Goal: Information Seeking & Learning: Learn about a topic

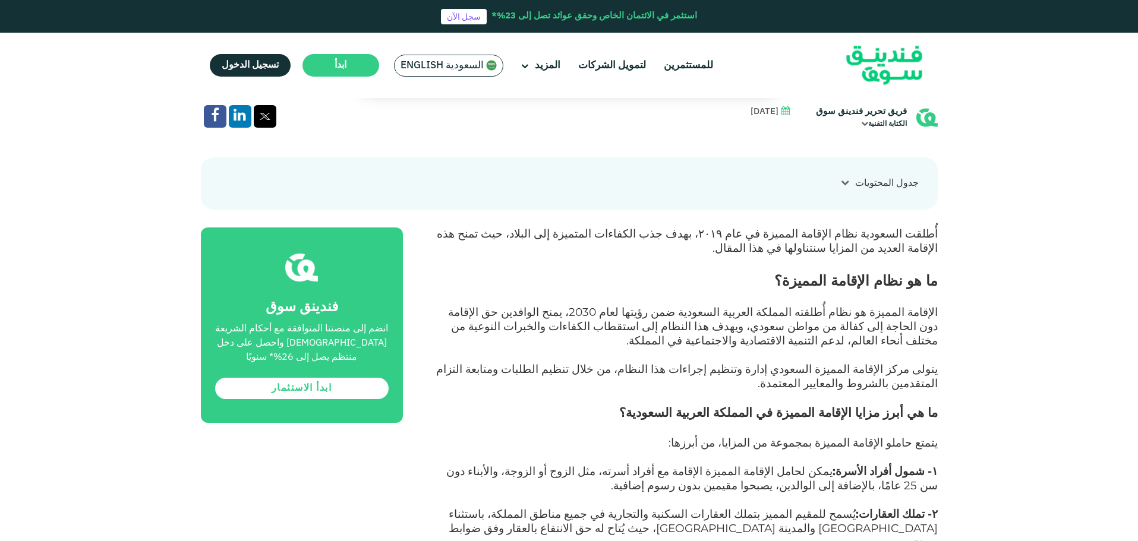
scroll to position [594, 0]
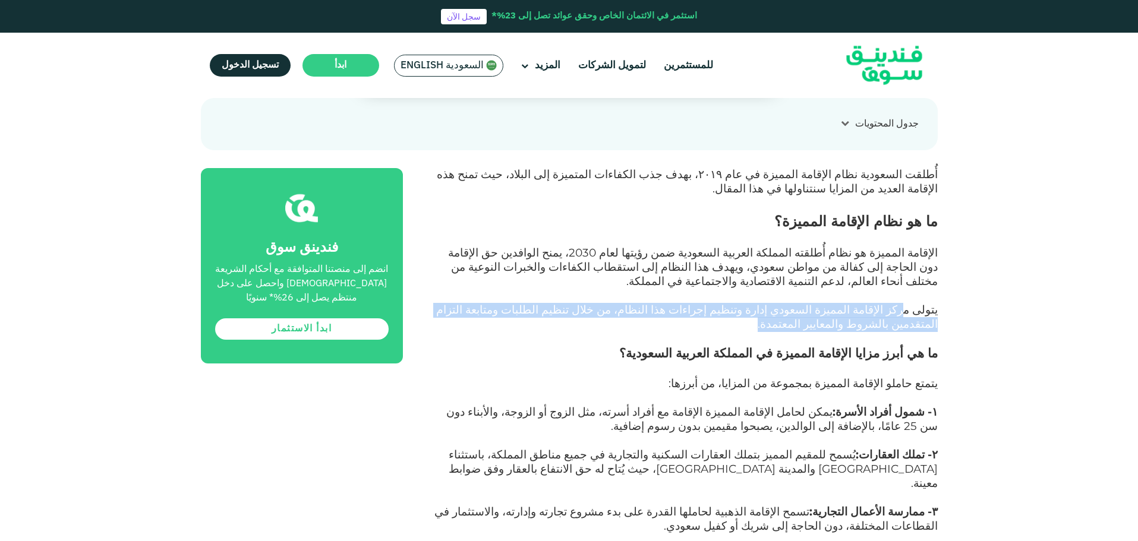
drag, startPoint x: 909, startPoint y: 258, endPoint x: 445, endPoint y: 271, distance: 464.7
click at [445, 304] on p "يتولى مركز الإقامة المميزة السعودي إدارة وتنظيم إجراءات هذا النظام، من خلال تنظ…" at bounding box center [683, 325] width 508 height 43
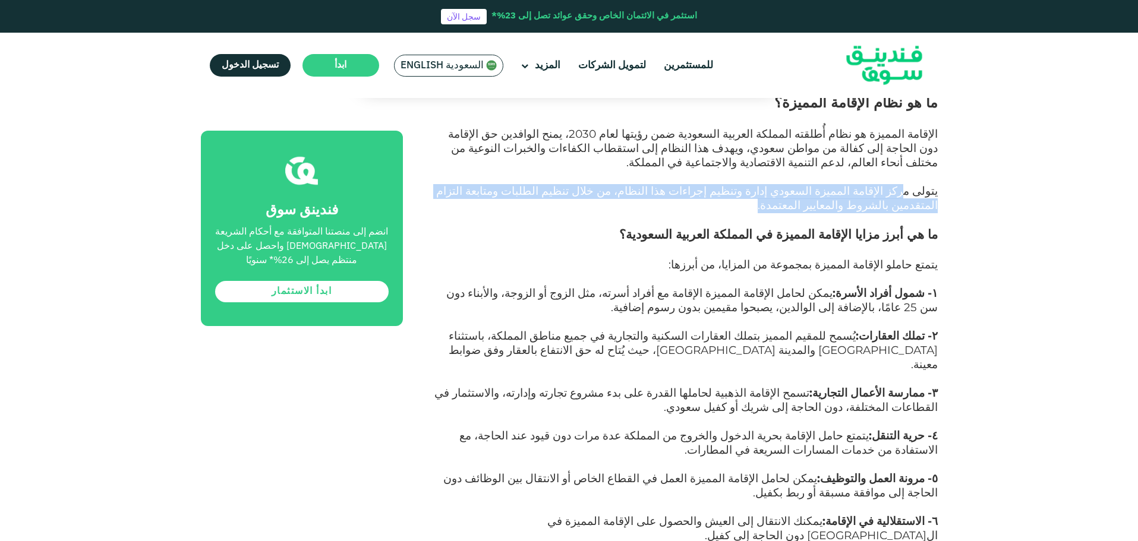
scroll to position [772, 0]
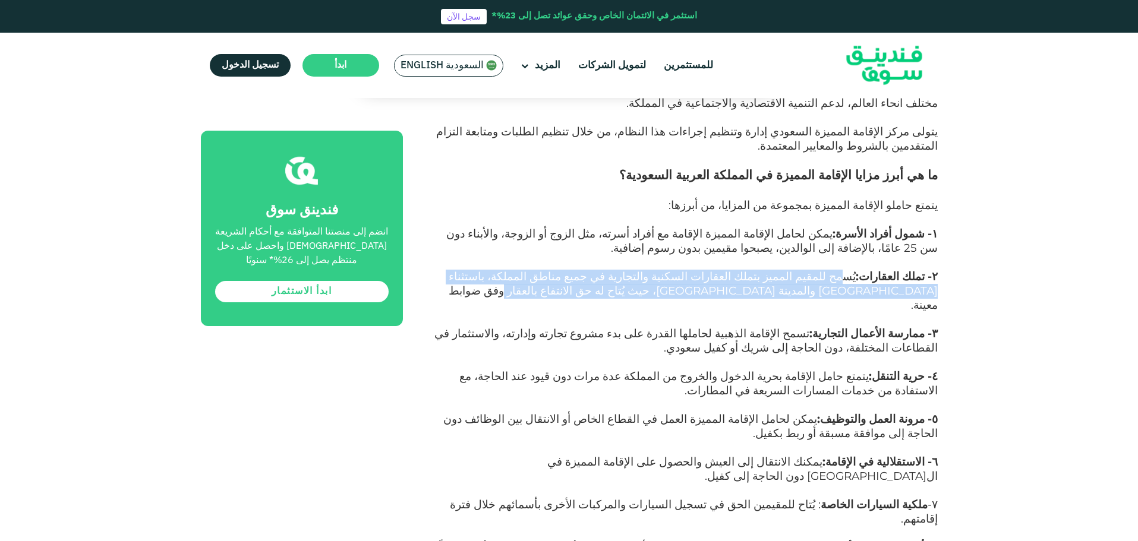
drag, startPoint x: 861, startPoint y: 229, endPoint x: 435, endPoint y: 234, distance: 426.5
click at [435, 270] on p "٢- تملك العقارات: يُسمح للمقيم المميز بتملك العقارات السكنية والتجارية في جميع …" at bounding box center [683, 298] width 508 height 57
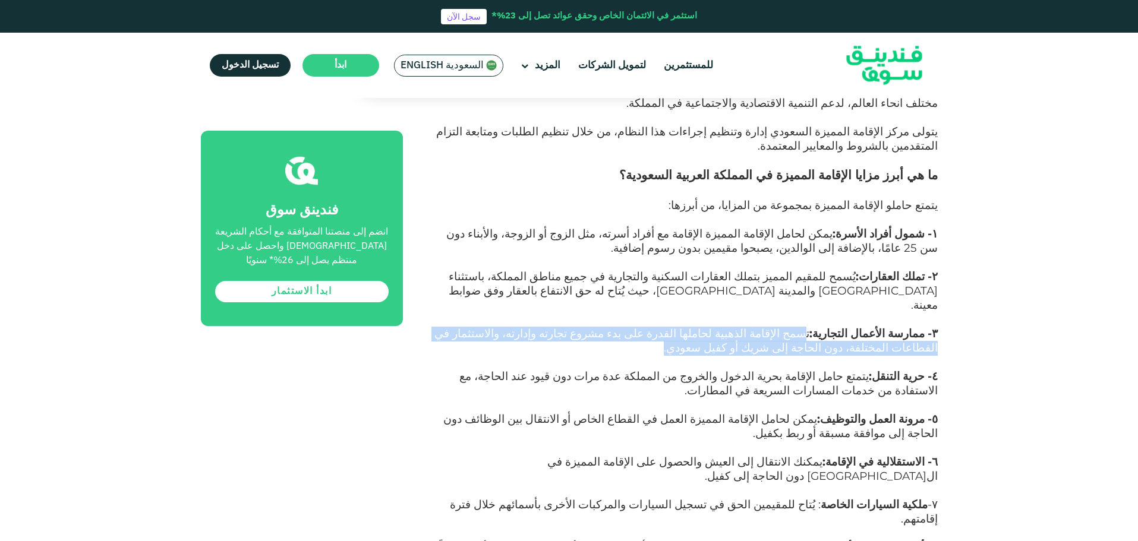
drag, startPoint x: 822, startPoint y: 268, endPoint x: 804, endPoint y: 285, distance: 24.8
click at [804, 327] on p "٣- ممارسة الأعمال التجارية: تسمح الإقامة الذهبية لحاملها القدرة على بدء مشروع ت…" at bounding box center [683, 348] width 508 height 43
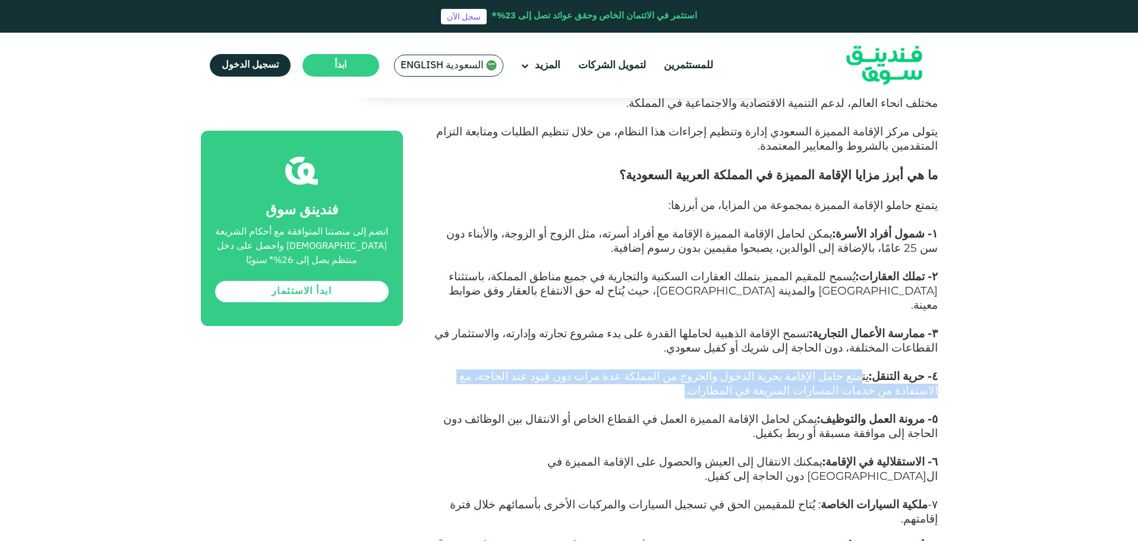
drag, startPoint x: 871, startPoint y: 313, endPoint x: 446, endPoint y: 324, distance: 425.5
click at [446, 370] on p "٤- حرية التنقل: يتمتع حامل الإقامة بحرية الدخول والخروج من المملكة عدة مرات دون…" at bounding box center [683, 391] width 508 height 43
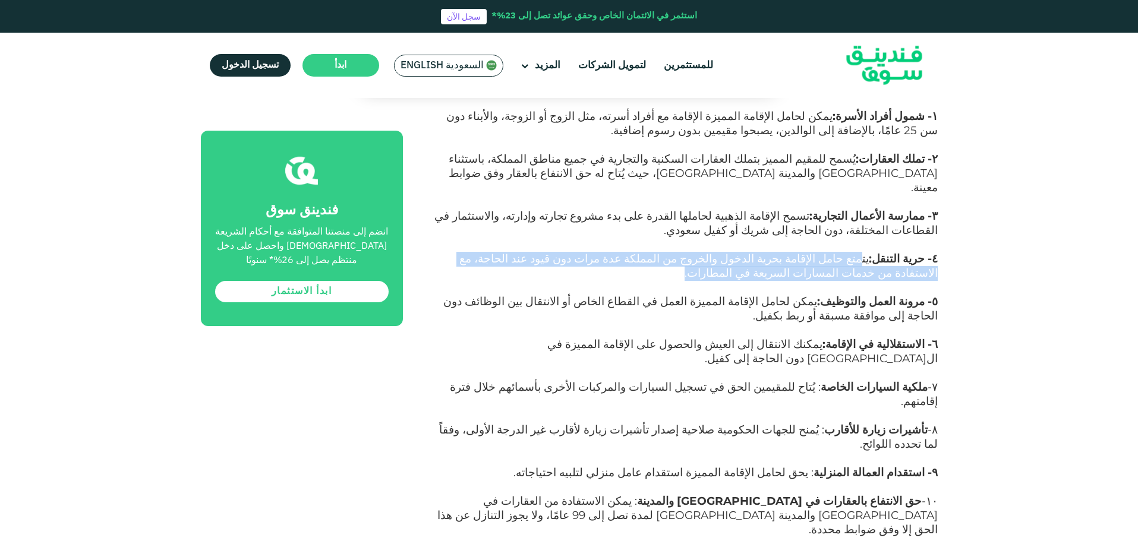
scroll to position [891, 0]
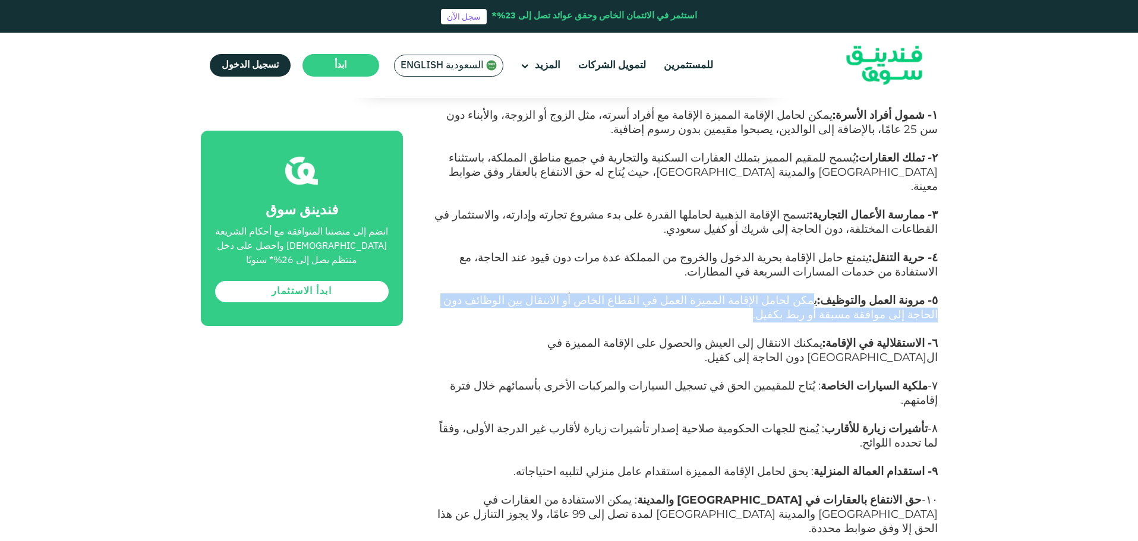
drag, startPoint x: 830, startPoint y: 236, endPoint x: 443, endPoint y: 251, distance: 387.6
click at [434, 294] on p "٥- مرونة العمل والتوظيف: يمكن لحامل الإقامة المميزة العمل في القطاع الخاص أو ال…" at bounding box center [683, 315] width 508 height 43
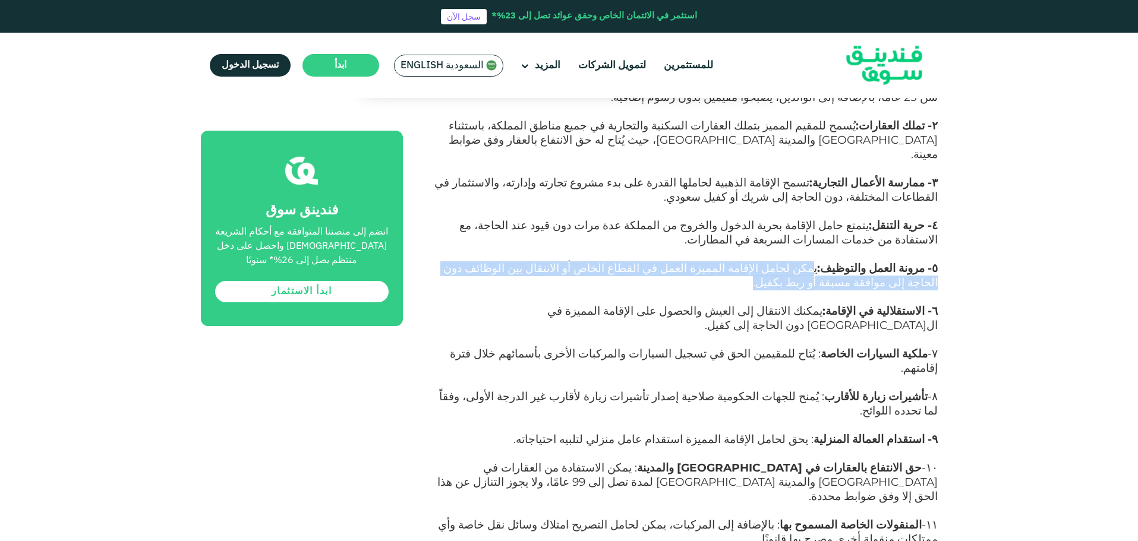
scroll to position [1010, 0]
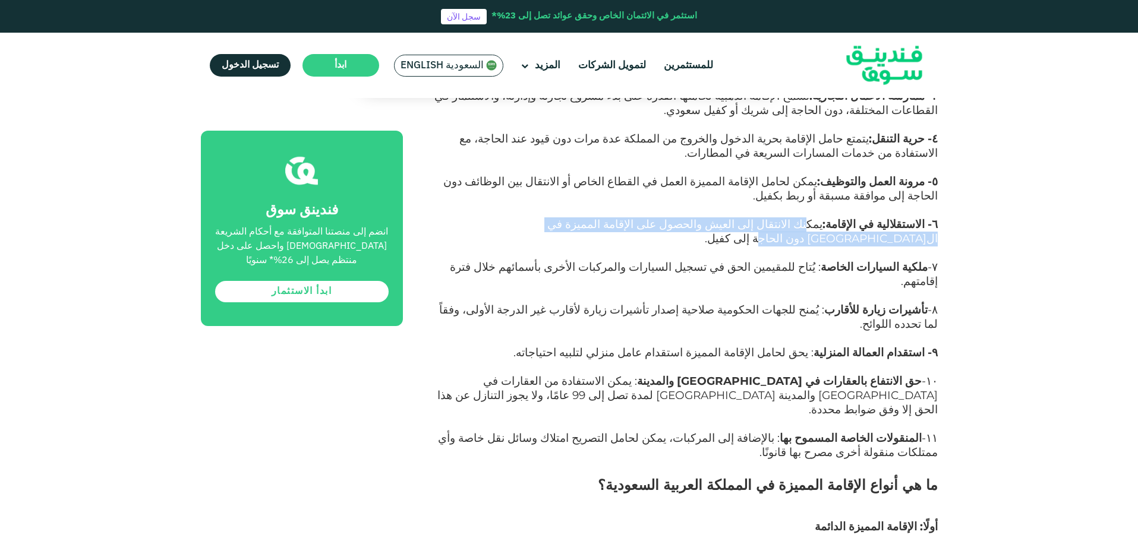
drag, startPoint x: 832, startPoint y: 160, endPoint x: 492, endPoint y: 153, distance: 339.8
click at [492, 218] on p "٦- الاستقلالية في الإقامة: يمكنك الانتقال إلى العيش والحصول على الإقامة المميزة…" at bounding box center [683, 239] width 508 height 43
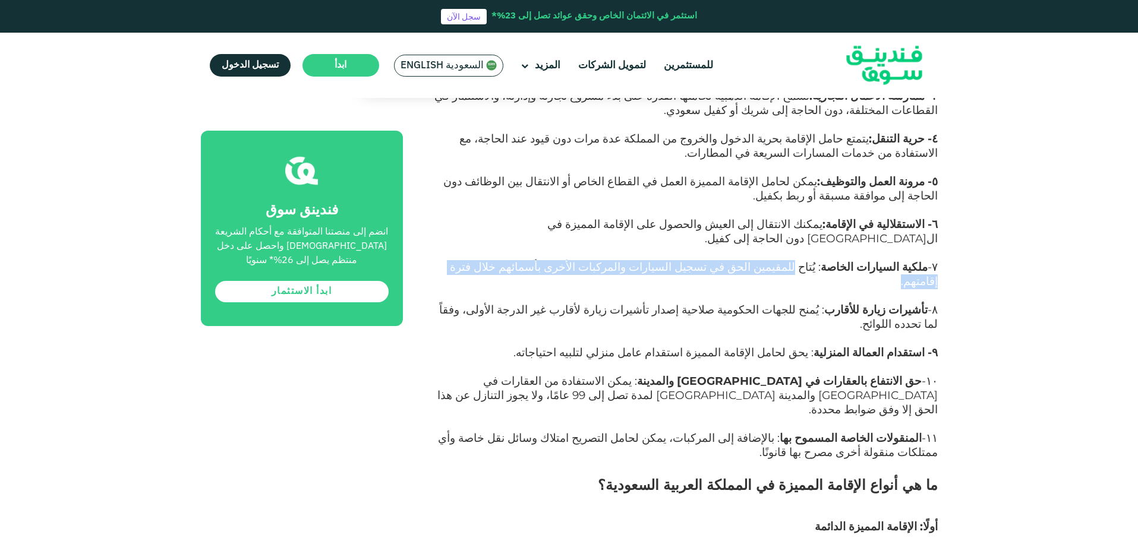
drag, startPoint x: 819, startPoint y: 187, endPoint x: 513, endPoint y: 189, distance: 305.9
click at [513, 261] on p "٧- ملكية السيارات الخاصة : يُتاح للمقيمين الحق في تسجيل السيارات والمركبات الأخ…" at bounding box center [683, 282] width 508 height 43
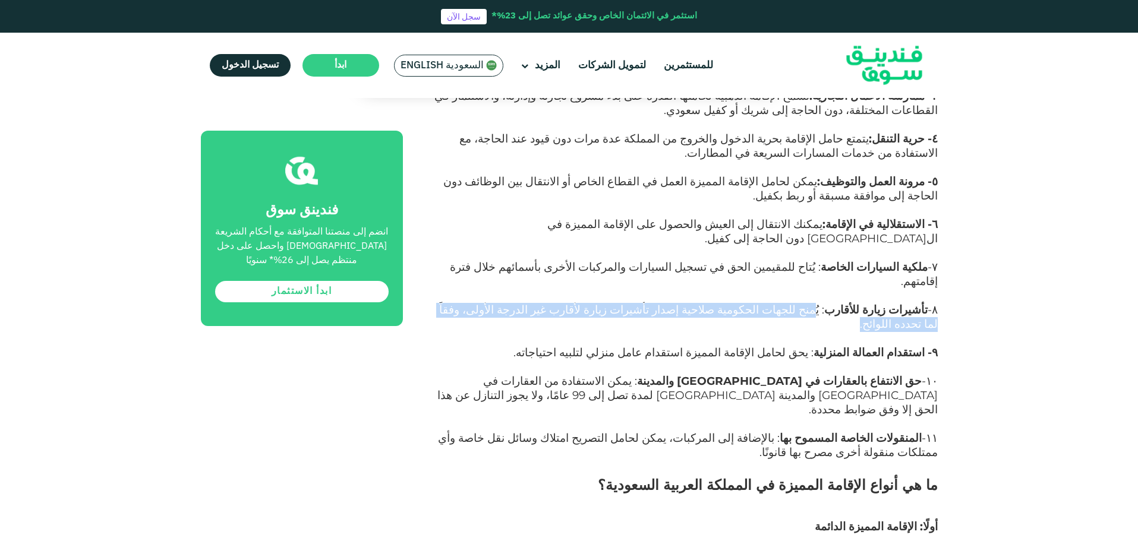
drag, startPoint x: 833, startPoint y: 219, endPoint x: 462, endPoint y: 216, distance: 371.3
click at [462, 304] on p "٨- تأشيرات زيارة للأقارب : يُمنح للجهات الحكومية صلاحية إصدار تأشيرات زيارة لأق…" at bounding box center [683, 325] width 508 height 43
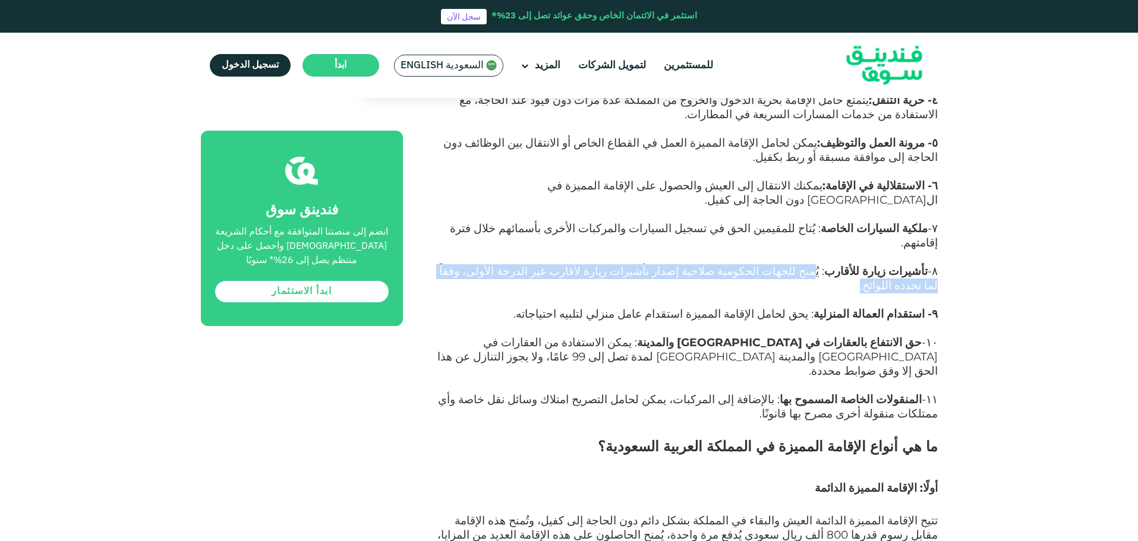
scroll to position [1069, 0]
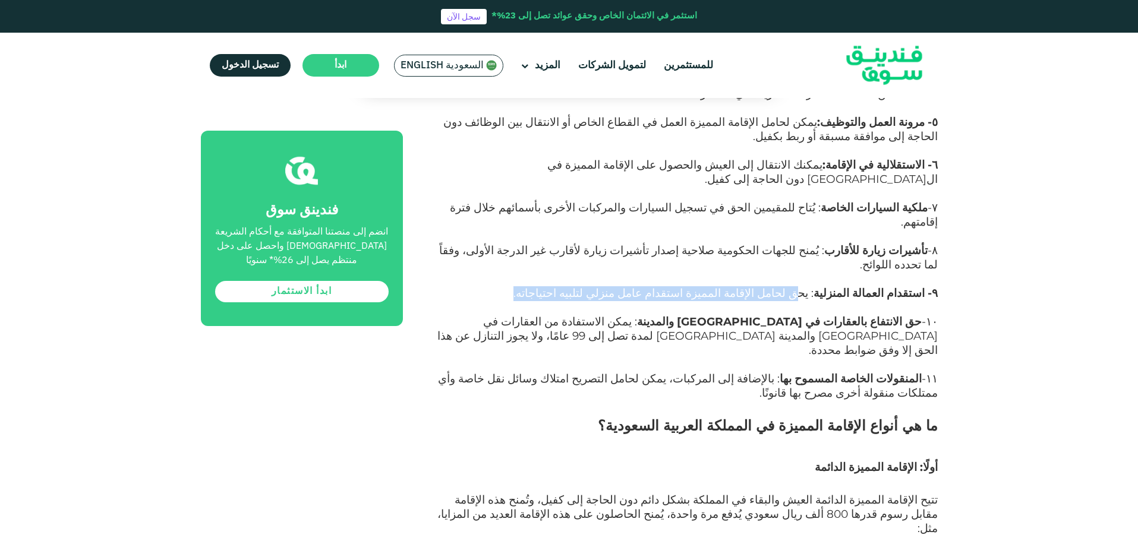
drag, startPoint x: 783, startPoint y: 182, endPoint x: 589, endPoint y: 180, distance: 194.3
click at [589, 287] on p "٩- استقدام العمالة المنزلية : يحق لحامل الإقامة المميزة استقدام عامل منزلي لتلب…" at bounding box center [683, 301] width 508 height 29
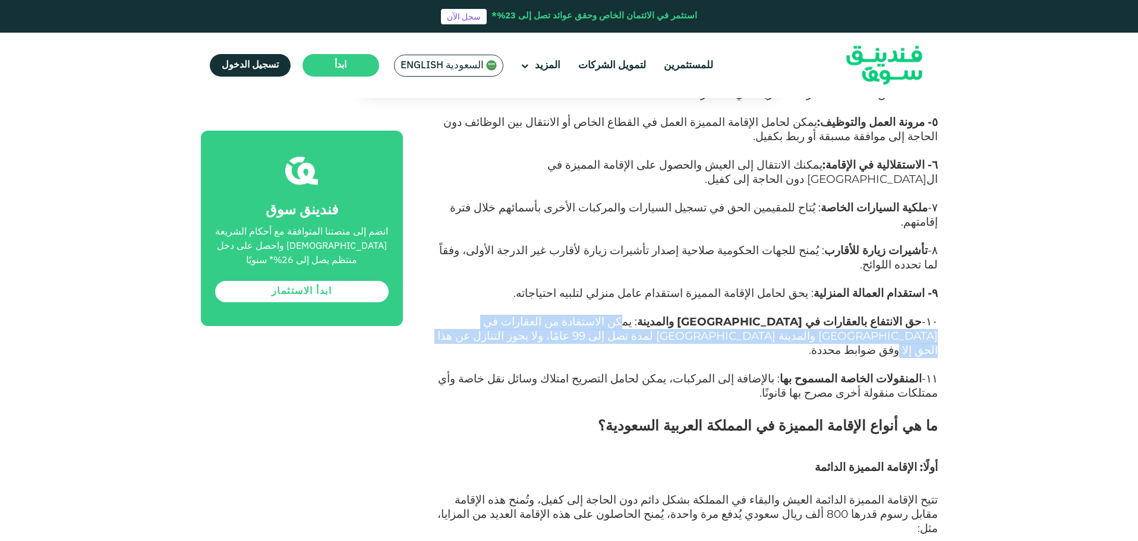
drag, startPoint x: 769, startPoint y: 214, endPoint x: 439, endPoint y: 227, distance: 329.9
click at [439, 315] on p "١٠- حق الانتفاع بالعقارات في [GEOGRAPHIC_DATA] والمدينة : يمكن الاستفادة من الع…" at bounding box center [683, 343] width 508 height 57
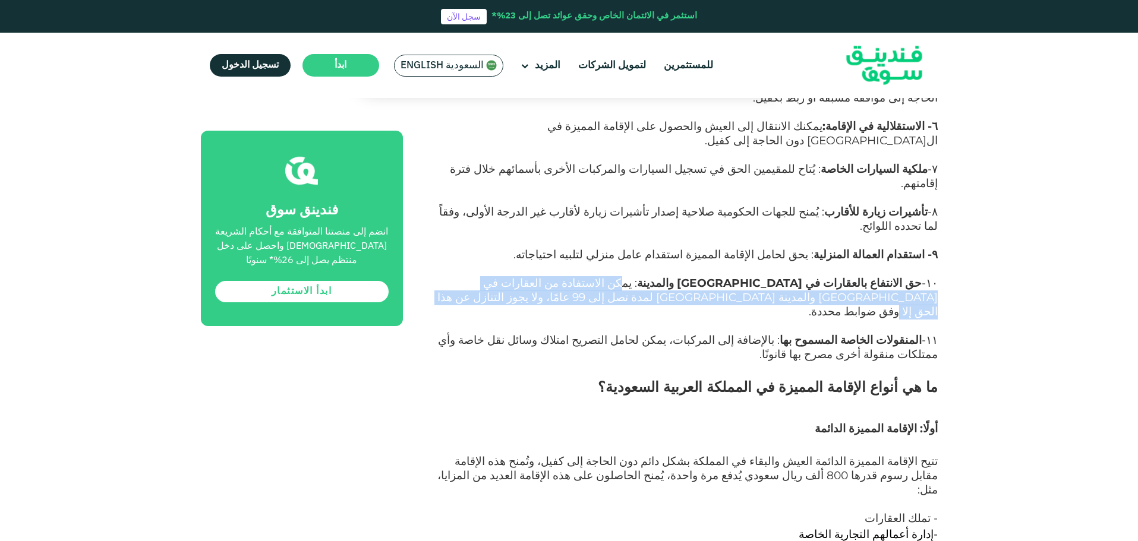
scroll to position [1129, 0]
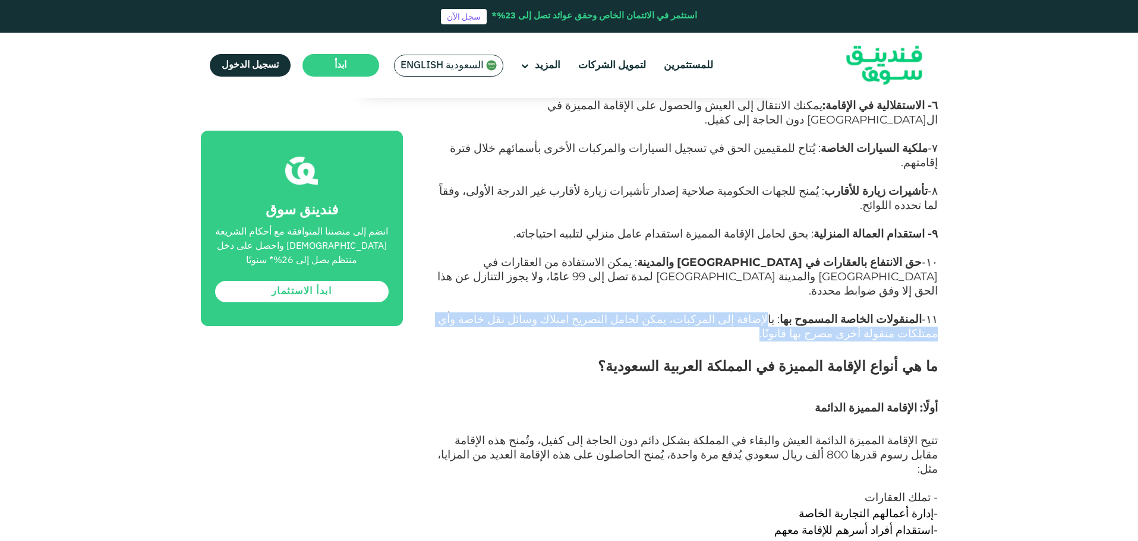
drag, startPoint x: 796, startPoint y: 196, endPoint x: 436, endPoint y: 207, distance: 360.1
click at [436, 313] on p "١١- المنقولات الخاصة المسموح بها : بالإضافة إلى المركبات، يمكن لحامل التصريح ام…" at bounding box center [683, 334] width 508 height 43
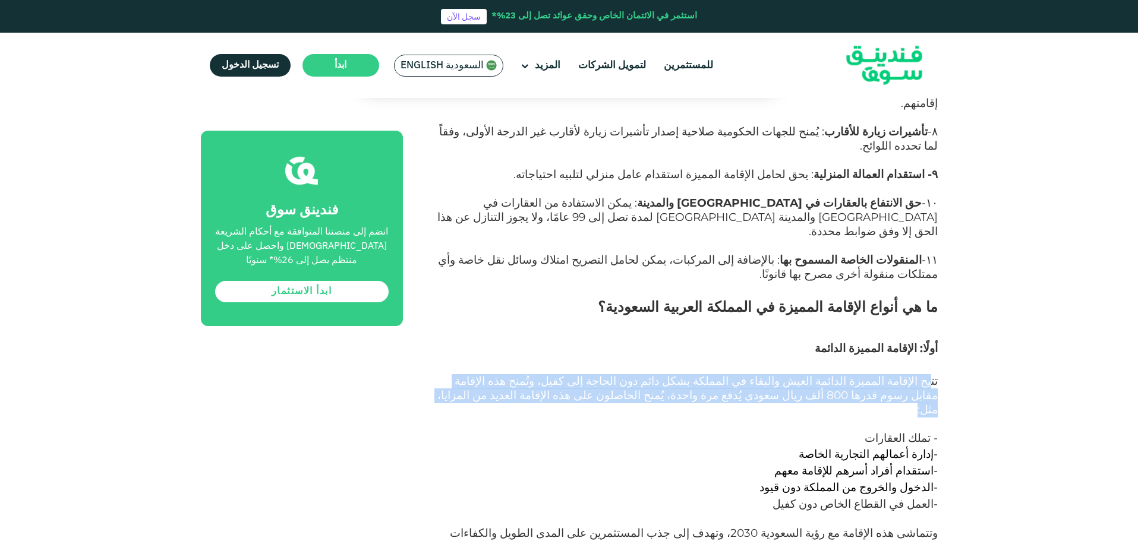
drag, startPoint x: 931, startPoint y: 261, endPoint x: 650, endPoint y: 274, distance: 281.3
click at [637, 375] on p "تتيح الإقامة المميزة الدائمة العيش والبقاء في المملكة بشكل دائم دون الحاجة إلى …" at bounding box center [683, 410] width 508 height 71
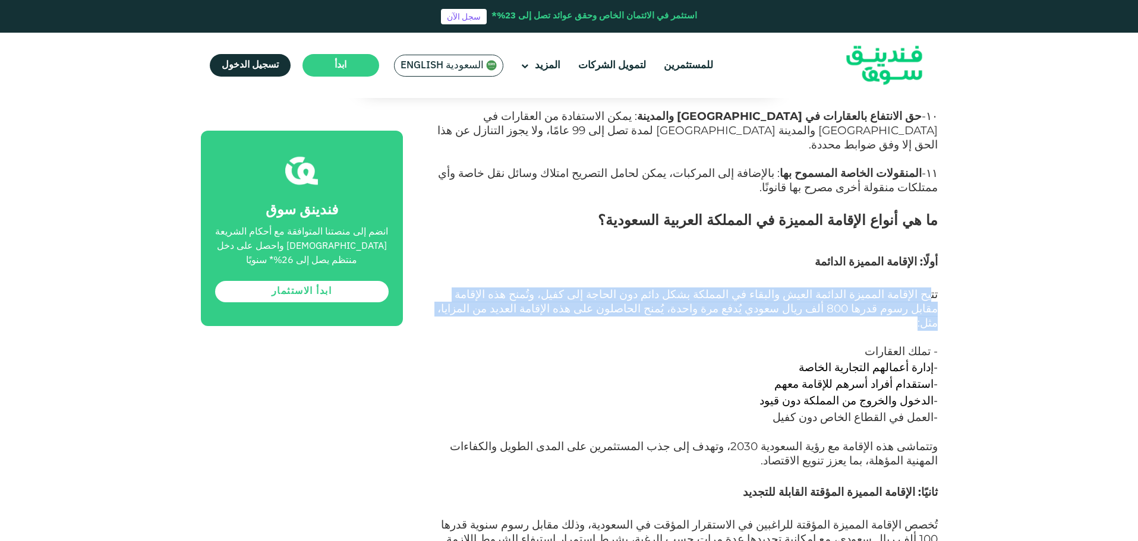
scroll to position [1307, 0]
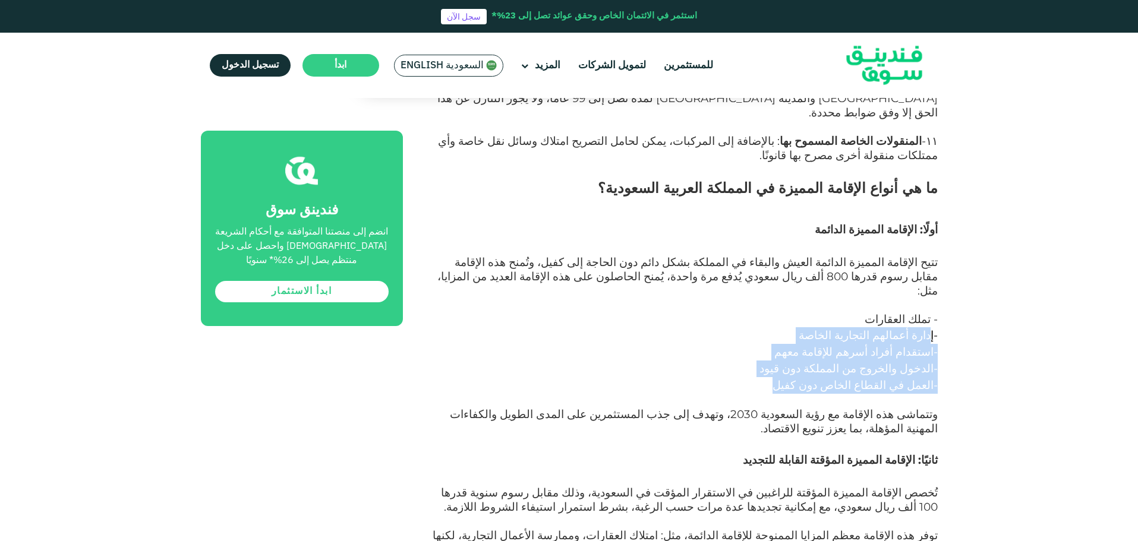
drag, startPoint x: 925, startPoint y: 201, endPoint x: 786, endPoint y: 247, distance: 146.5
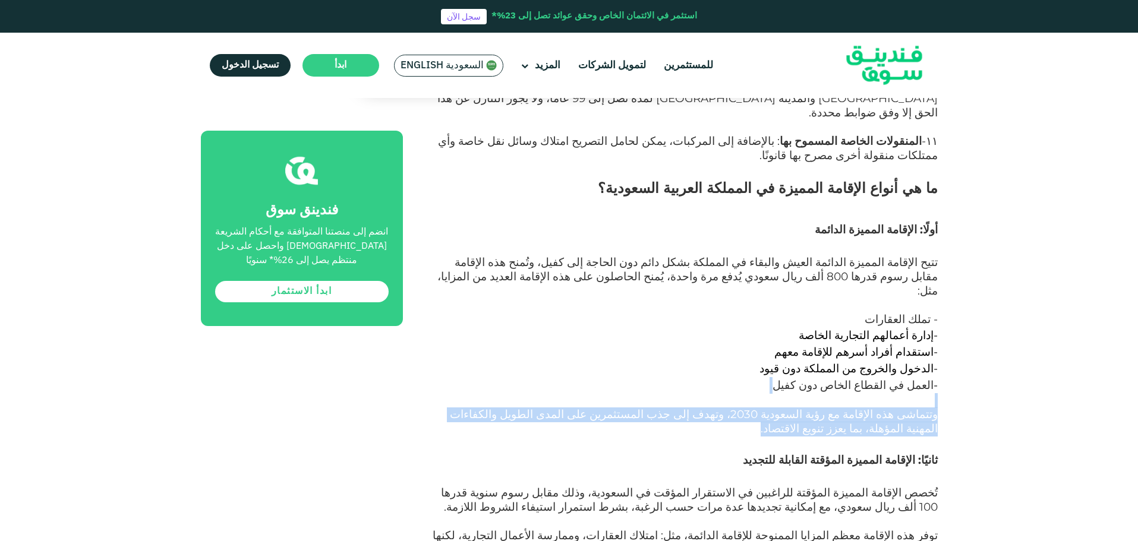
drag, startPoint x: 683, startPoint y: 268, endPoint x: 516, endPoint y: 297, distance: 169.3
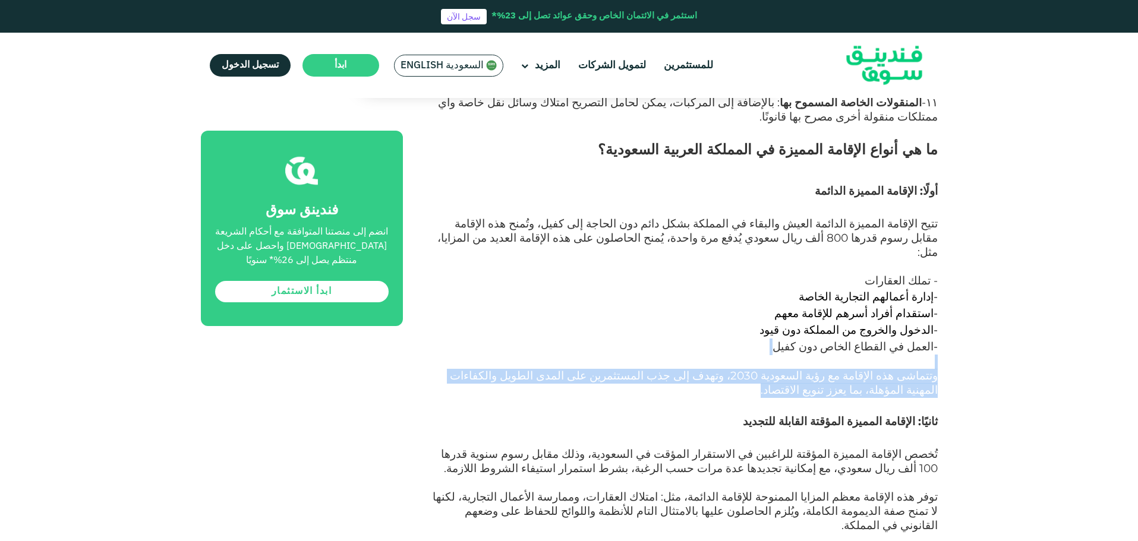
scroll to position [1426, 0]
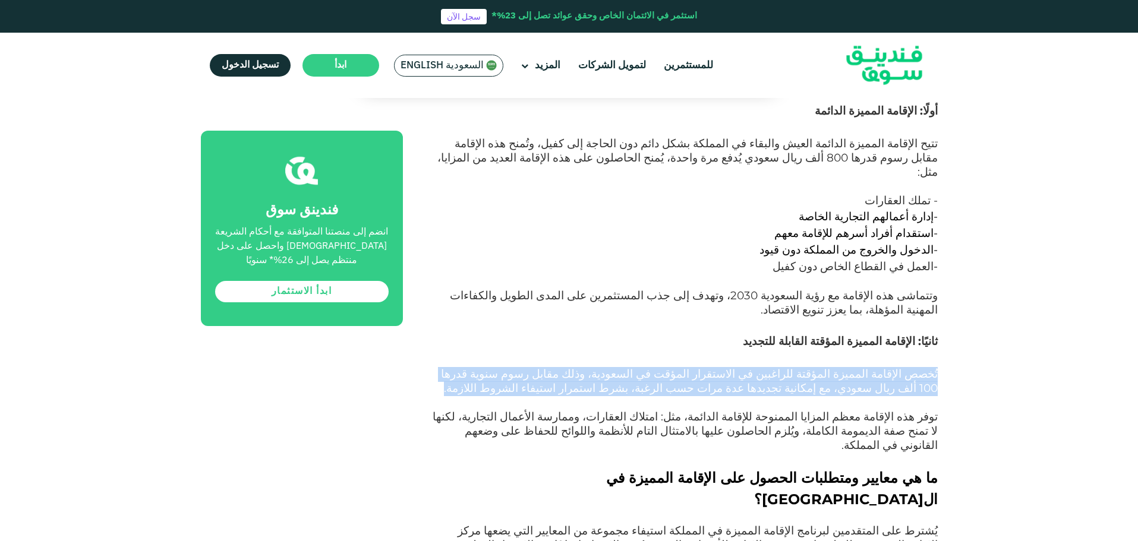
drag, startPoint x: 922, startPoint y: 236, endPoint x: 675, endPoint y: 252, distance: 247.6
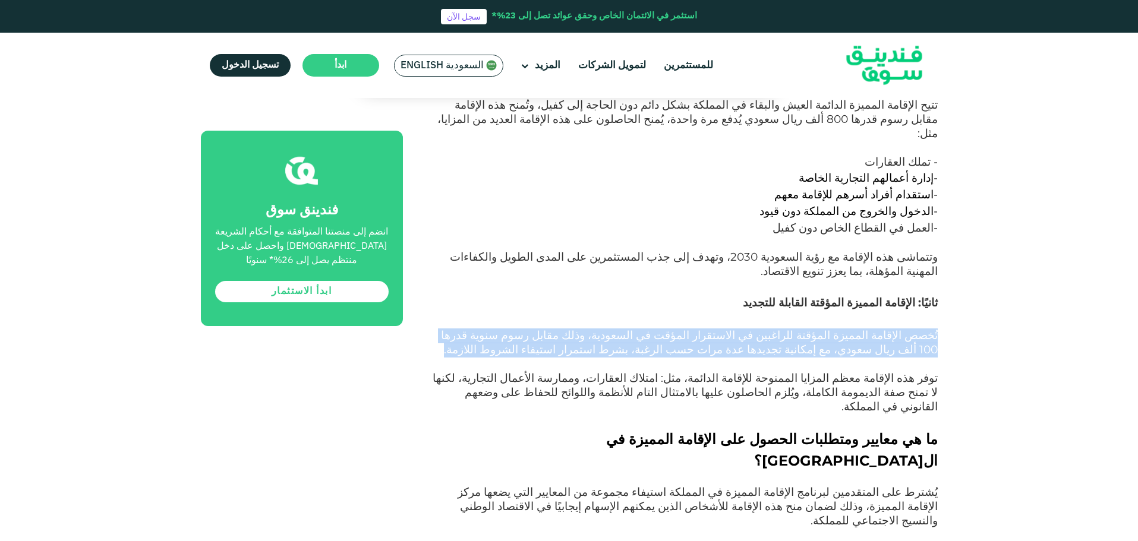
scroll to position [1485, 0]
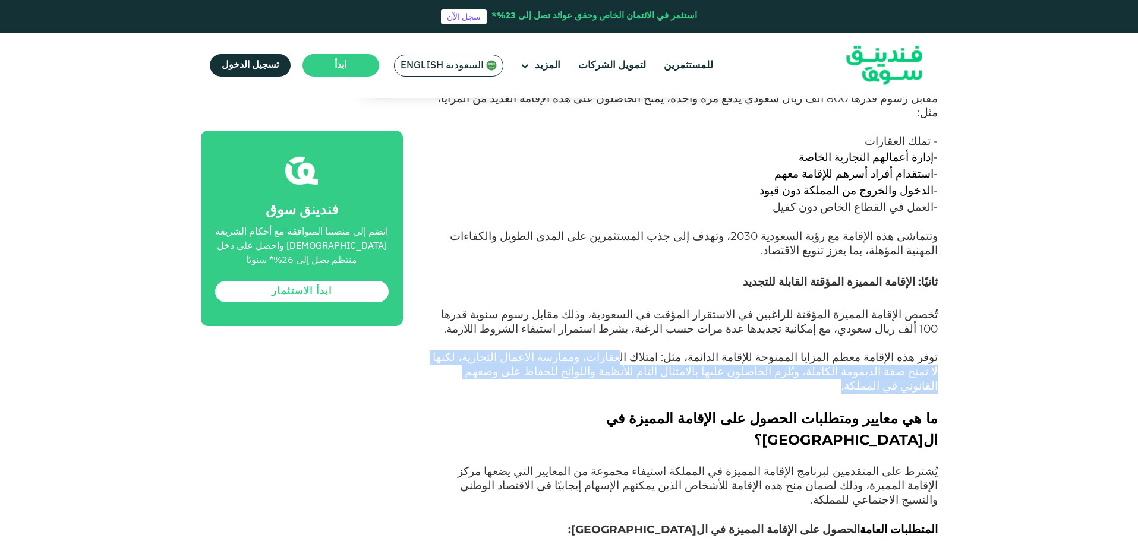
drag, startPoint x: 696, startPoint y: 224, endPoint x: 597, endPoint y: 231, distance: 98.9
click at [597, 351] on p "توفر هذه الإقامة معظم المزايا الممنوحة للإقامة الدائمة، مثل: امتلاك العقارات، و…" at bounding box center [683, 379] width 508 height 57
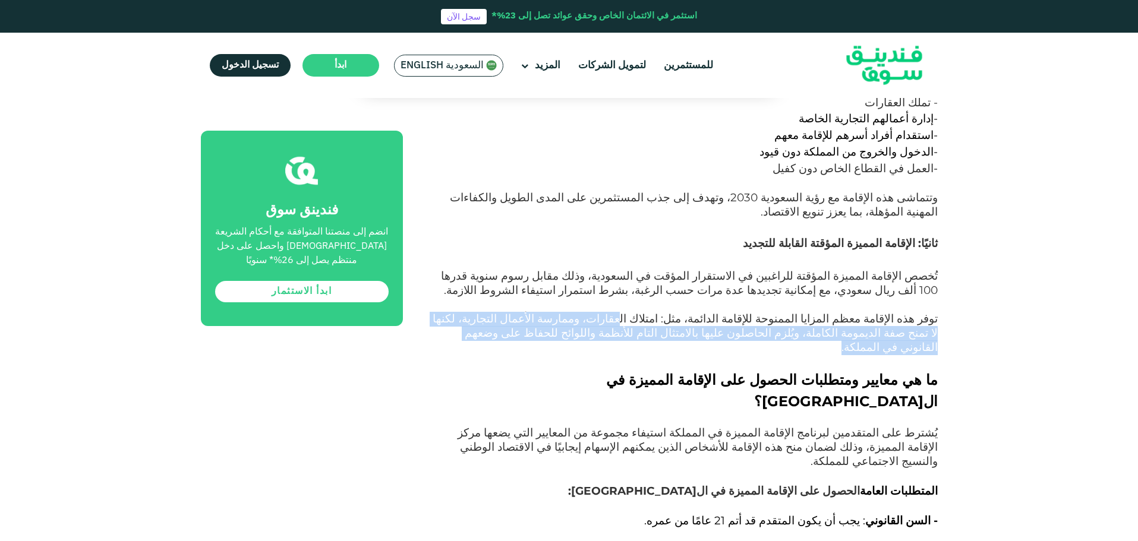
scroll to position [1544, 0]
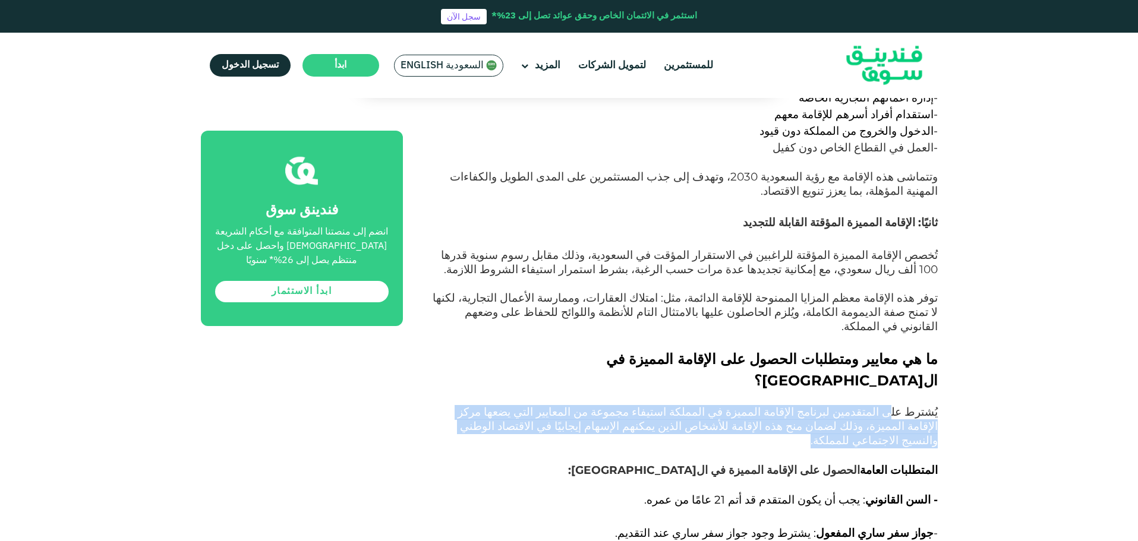
drag, startPoint x: 903, startPoint y: 240, endPoint x: 444, endPoint y: 253, distance: 458.8
click at [436, 406] on p "يُشترط على المتقدمين لبرنامج الإقامة المميزة في المملكة استيفاء مجموعة من المعا…" at bounding box center [683, 434] width 508 height 57
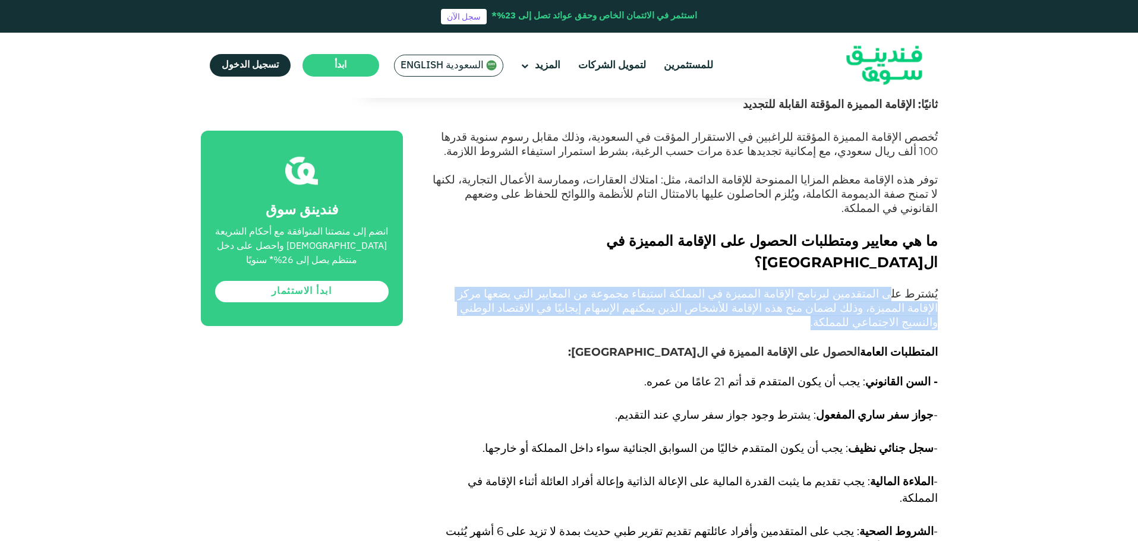
scroll to position [1663, 0]
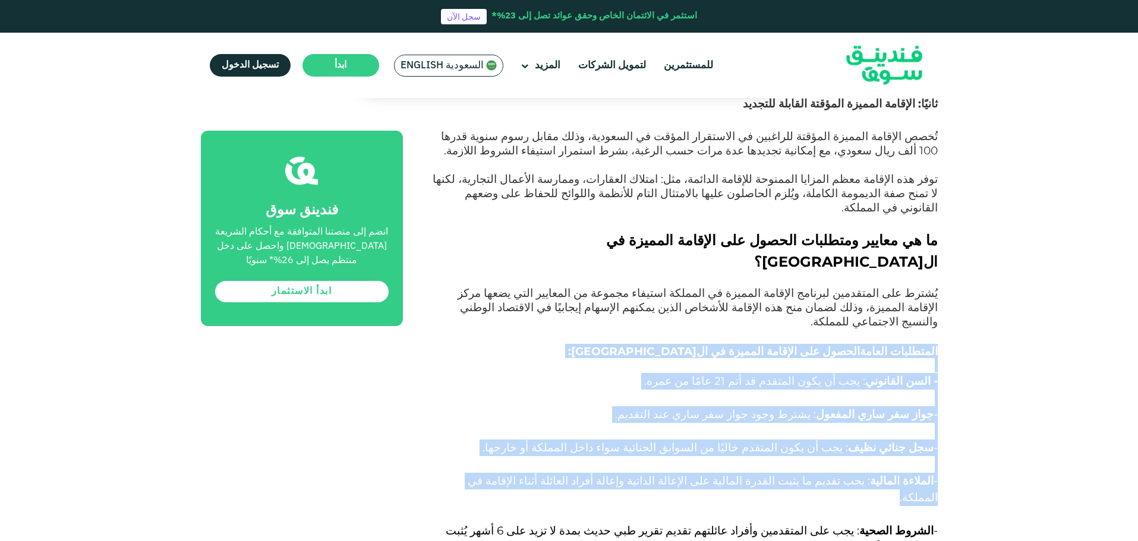
drag, startPoint x: 896, startPoint y: 166, endPoint x: 534, endPoint y: 302, distance: 387.0
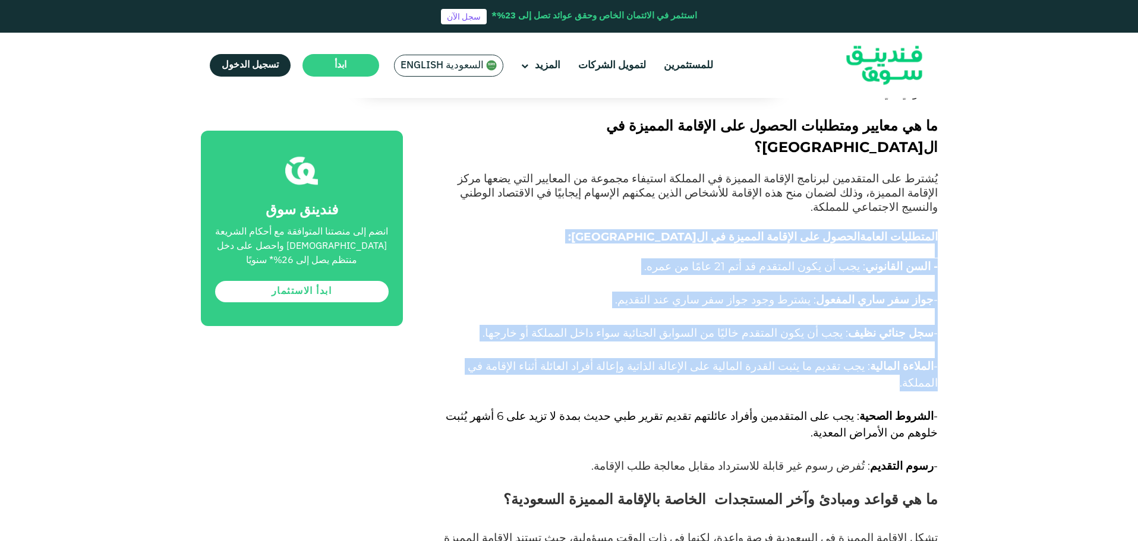
scroll to position [1782, 0]
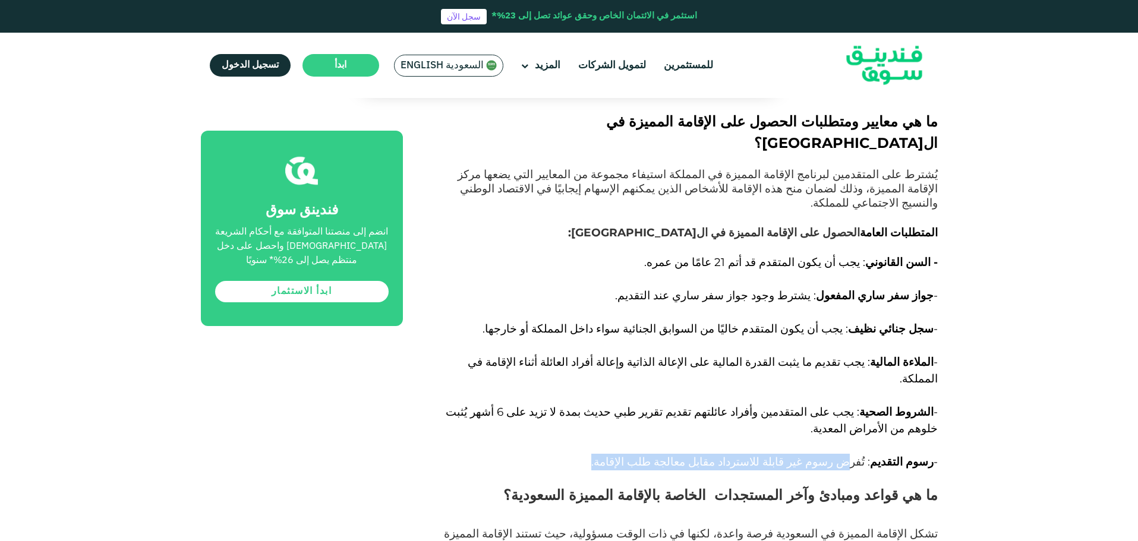
drag, startPoint x: 870, startPoint y: 244, endPoint x: 582, endPoint y: 238, distance: 287.6
click at [582, 454] on p "- رسوم التقديم : تُفرض رسوم غير قابلة للاسترداد مقابل معالجة طلب الإقامة." at bounding box center [683, 469] width 508 height 31
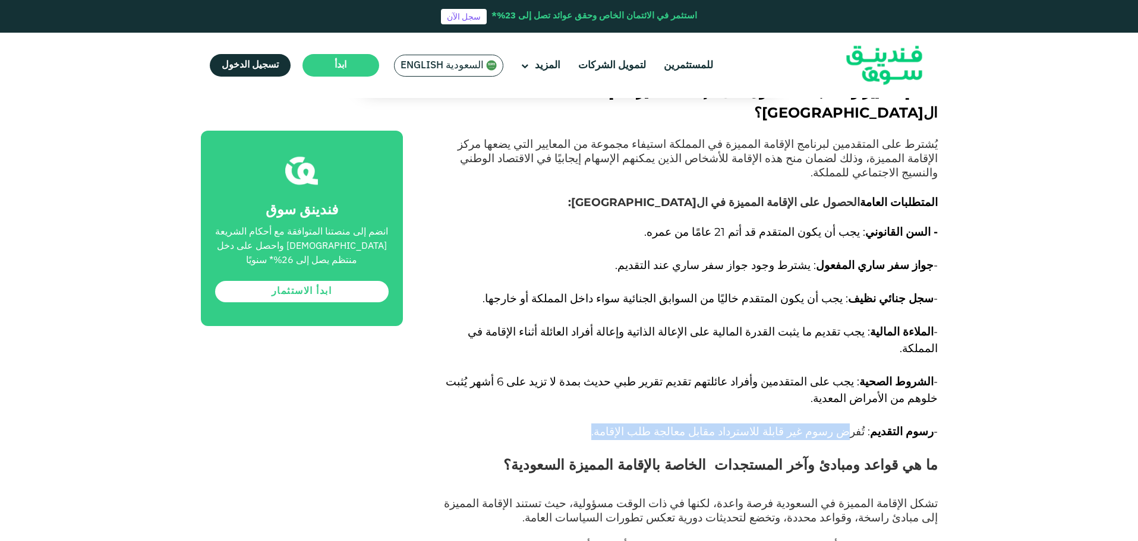
scroll to position [1841, 0]
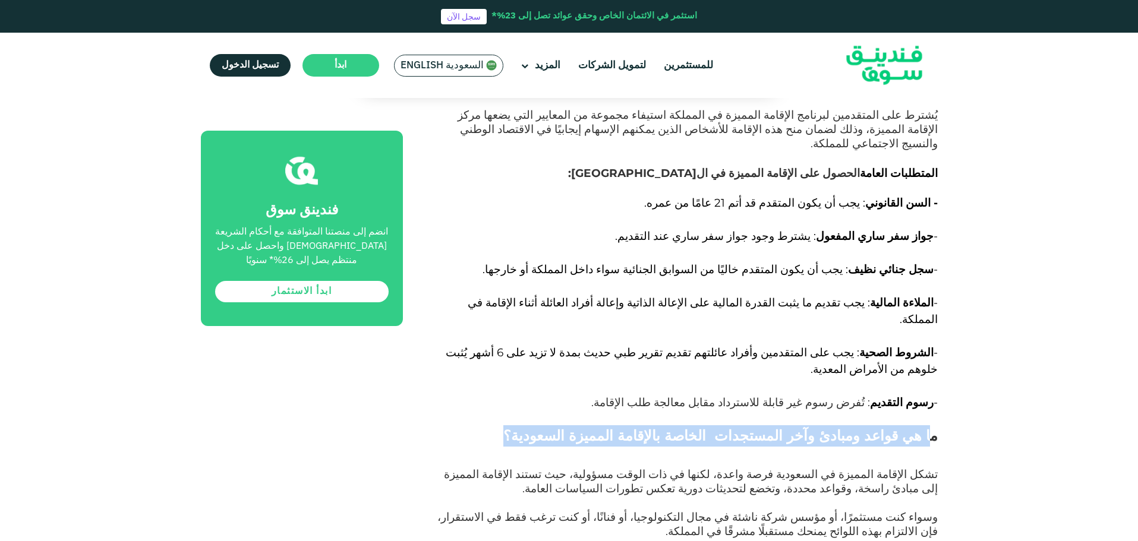
drag, startPoint x: 874, startPoint y: 214, endPoint x: 551, endPoint y: 214, distance: 323.1
click at [551, 425] on h2 "ما هي قواعد ومبادئ وآخر المستجدات الخاصة بالإقامة المميزة السعودية؟" at bounding box center [683, 446] width 508 height 43
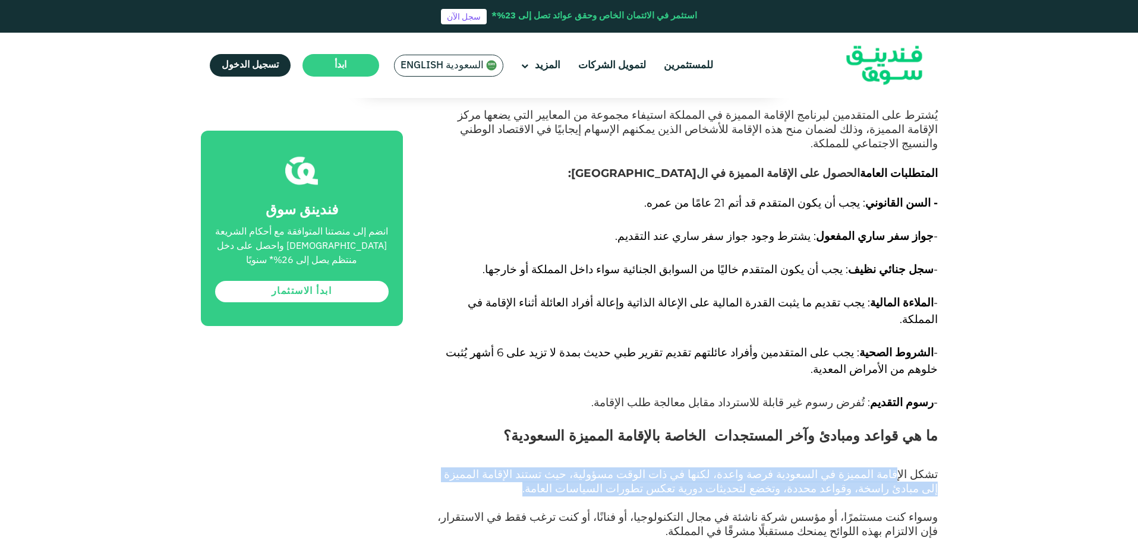
drag, startPoint x: 827, startPoint y: 253, endPoint x: 697, endPoint y: 270, distance: 131.2
click at [697, 468] on p "تشكل الإقامة المميزة في السعودية فرصة واعدة، لكنها في ذات الوقت مسؤولية، حيث تس…" at bounding box center [683, 489] width 508 height 43
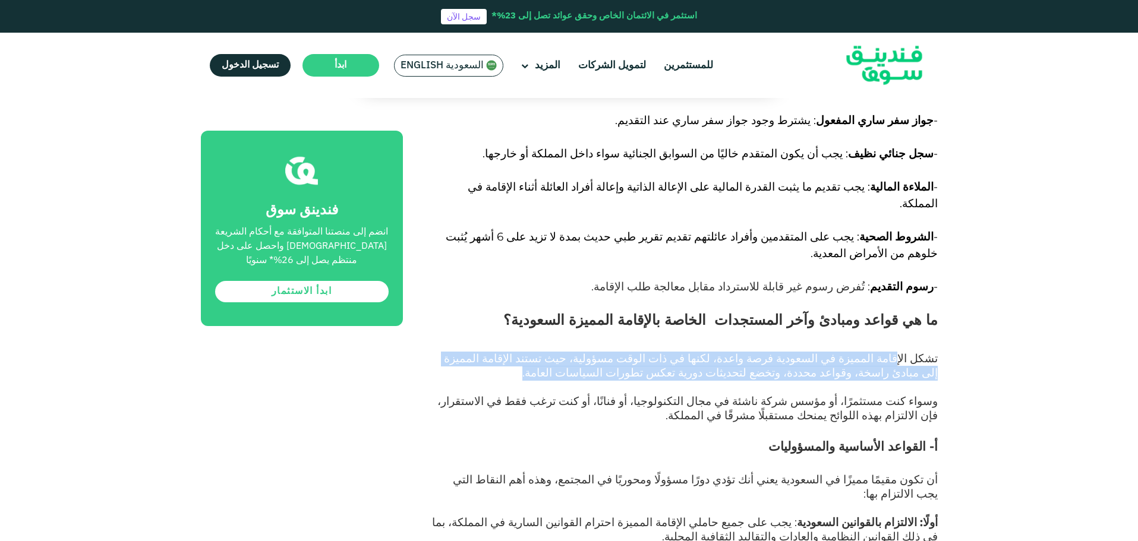
scroll to position [1960, 0]
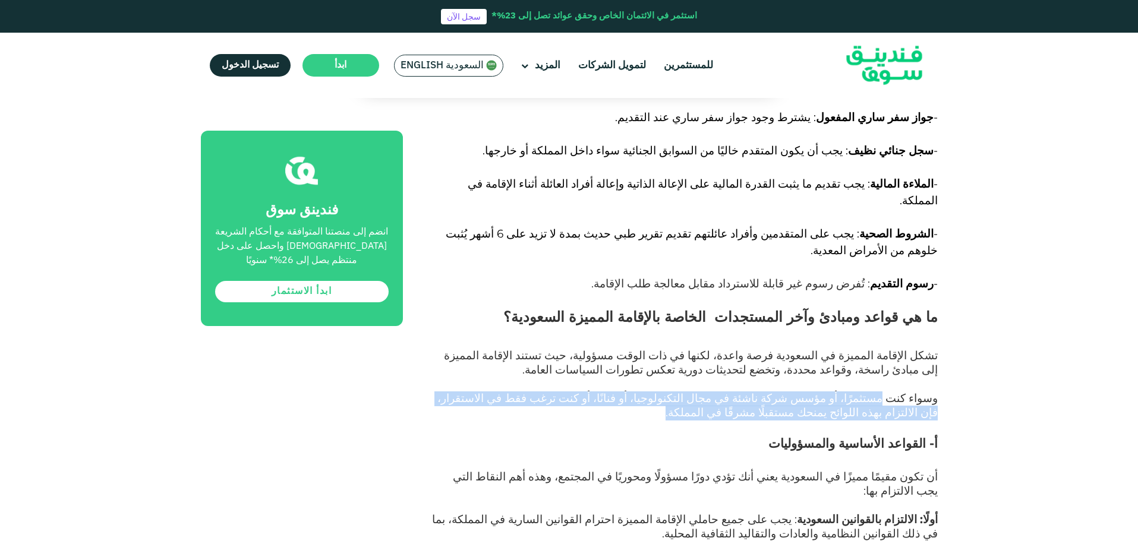
drag, startPoint x: 860, startPoint y: 178, endPoint x: 434, endPoint y: 194, distance: 426.2
click at [434, 392] on p "وسواء كنت مستثمرًا، أو مؤسس شركة ناشئة في مجال التكنولوجيا، أو فنانًا، أو كنت ت…" at bounding box center [683, 413] width 508 height 43
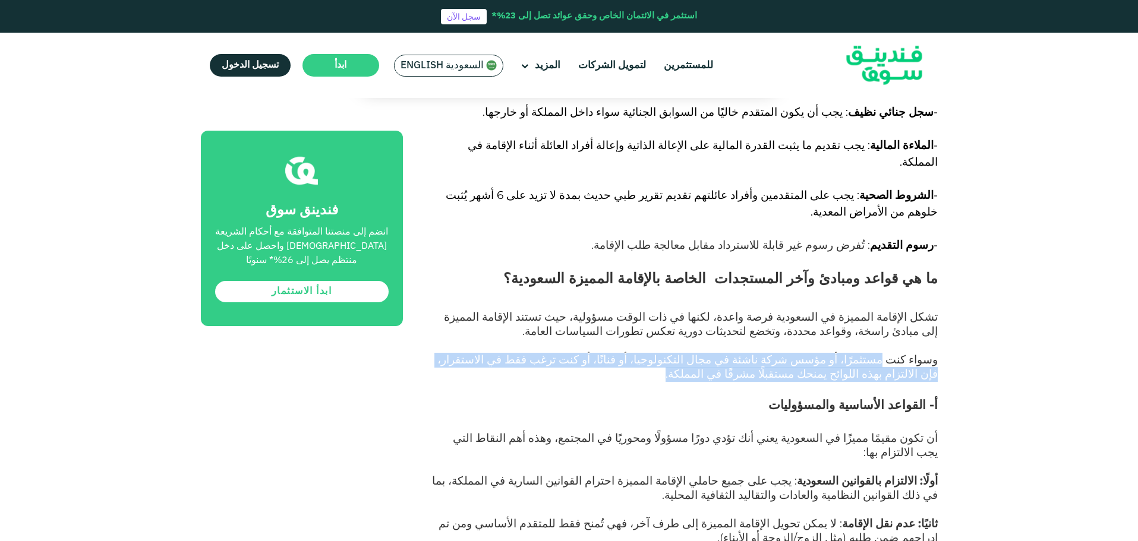
scroll to position [2020, 0]
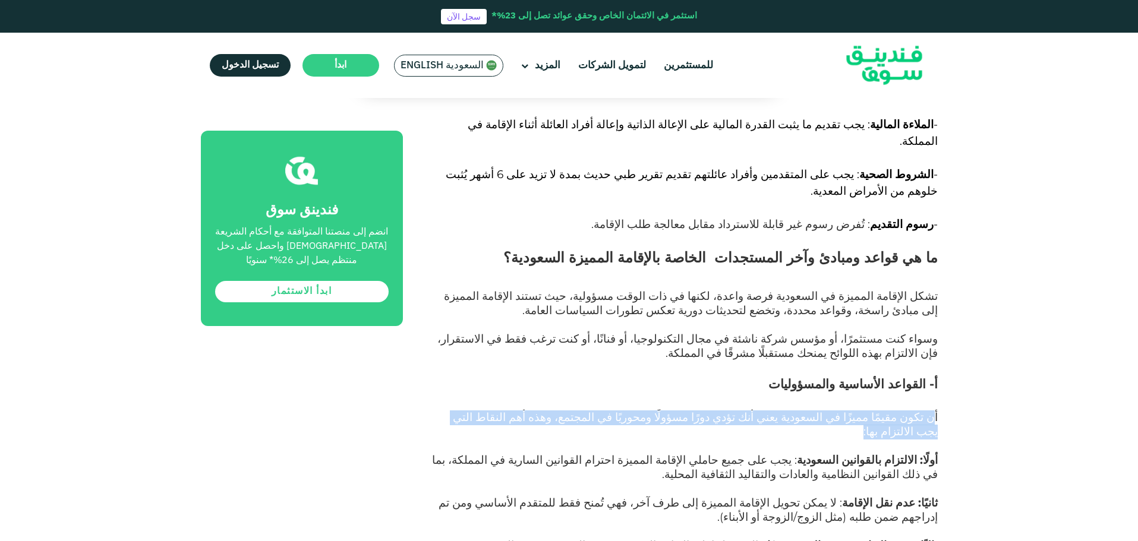
drag, startPoint x: 930, startPoint y: 197, endPoint x: 484, endPoint y: 200, distance: 446.1
click at [484, 411] on p "أن تكون مقيمًا مميزًا في السعودية يعني أنك تؤدي دورًا مسؤولًا ومحوريًا في المجت…" at bounding box center [683, 432] width 508 height 43
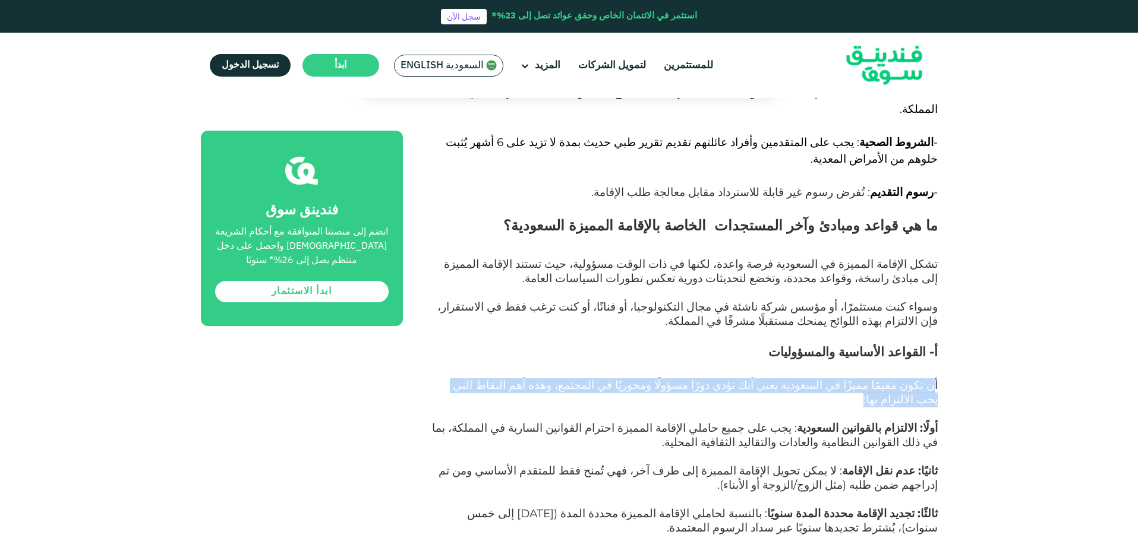
scroll to position [2079, 0]
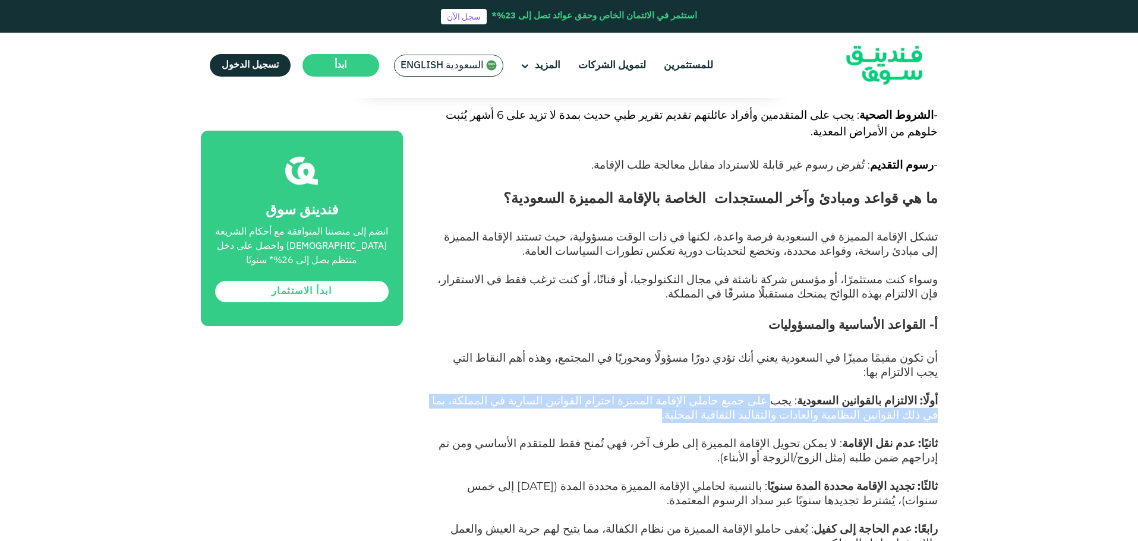
drag, startPoint x: 800, startPoint y: 163, endPoint x: 505, endPoint y: 175, distance: 294.9
click at [505, 394] on p "أولًا: الالتزام بالقوانين السعودية : يجب على جميع حاملي الإقامة المميزة احترام …" at bounding box center [683, 415] width 508 height 43
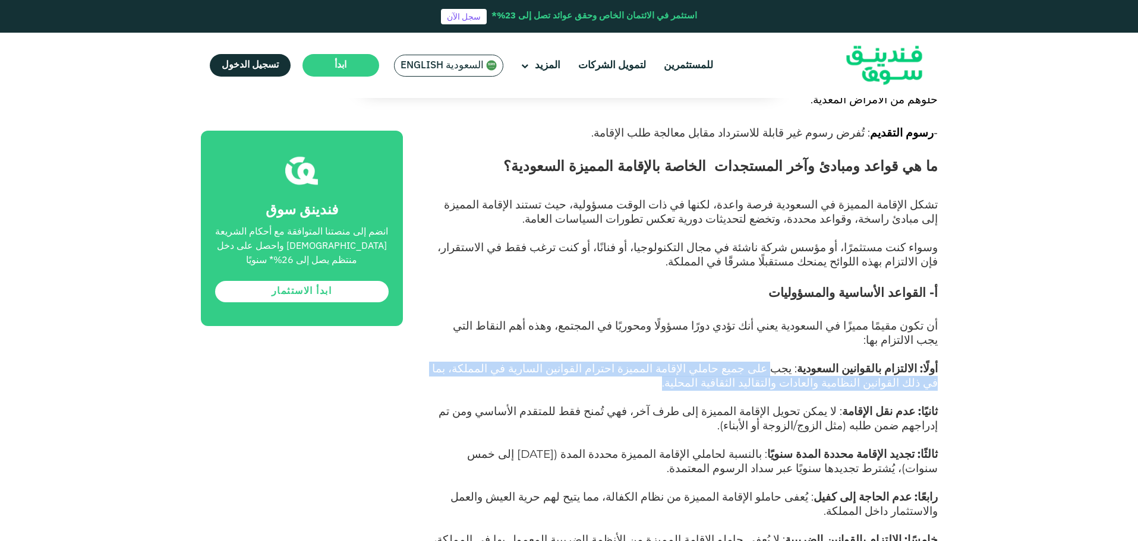
scroll to position [2138, 0]
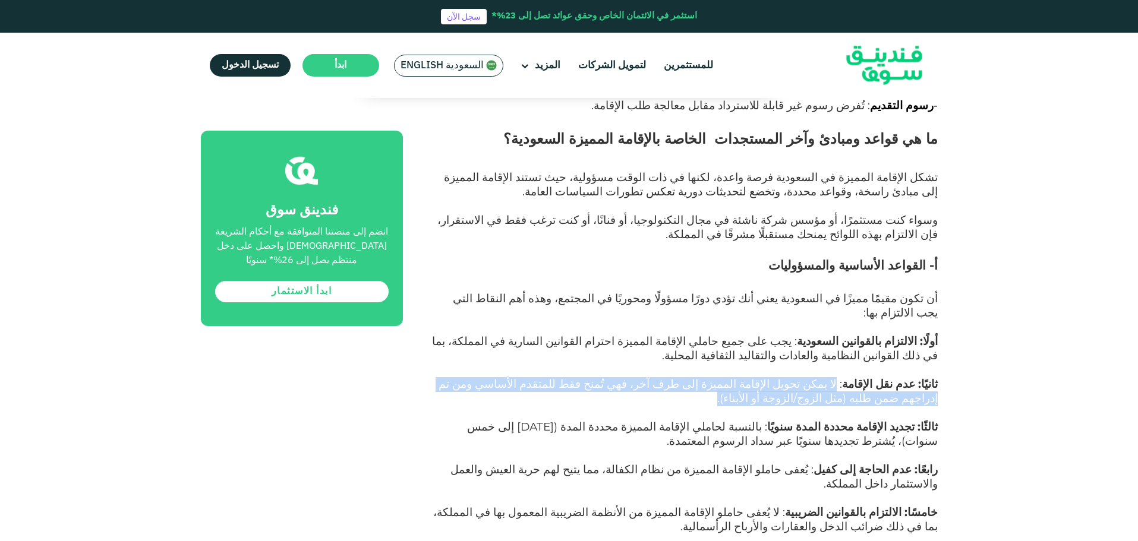
drag, startPoint x: 855, startPoint y: 151, endPoint x: 622, endPoint y: 162, distance: 233.7
click at [622, 378] on p "ثانيًا: عدم نقل الإقامة : لا يمكن تحويل الإقامة المميزة إلى طرف آخر، فهي تُمنح …" at bounding box center [683, 399] width 508 height 43
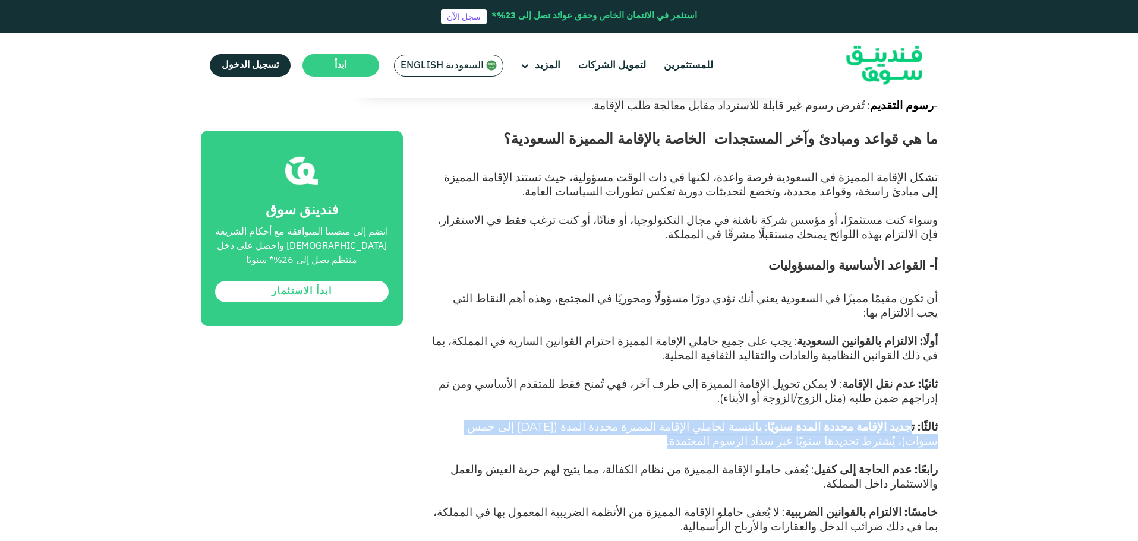
drag, startPoint x: 912, startPoint y: 194, endPoint x: 437, endPoint y: 211, distance: 475.5
click at [437, 421] on p "ثالثًا: تجديد الإقامة محددة المدة سنويًا : بالنسبة لحاملي الإقامة المميزة محددة…" at bounding box center [683, 442] width 508 height 43
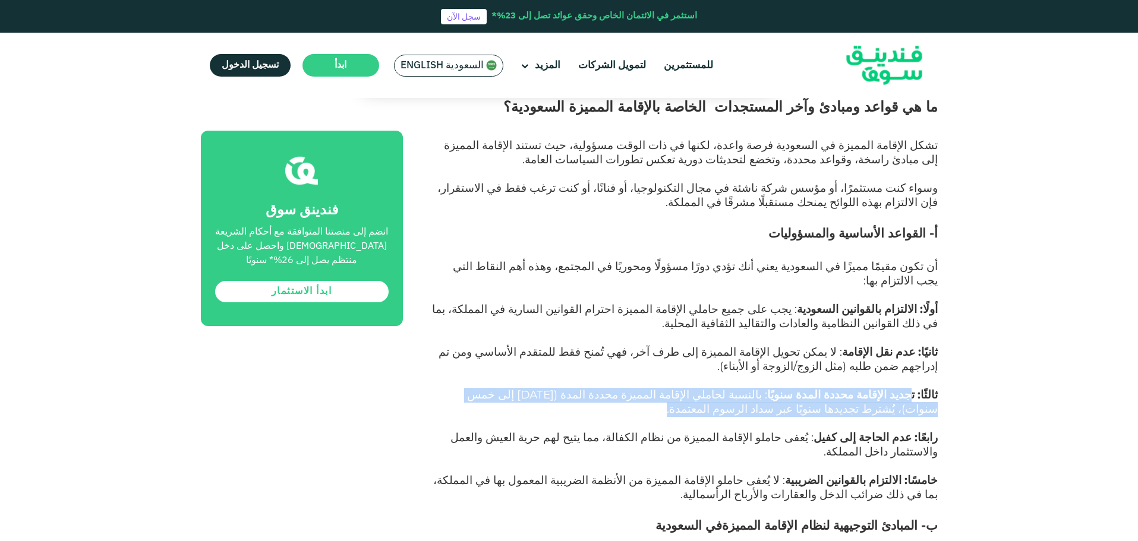
scroll to position [2198, 0]
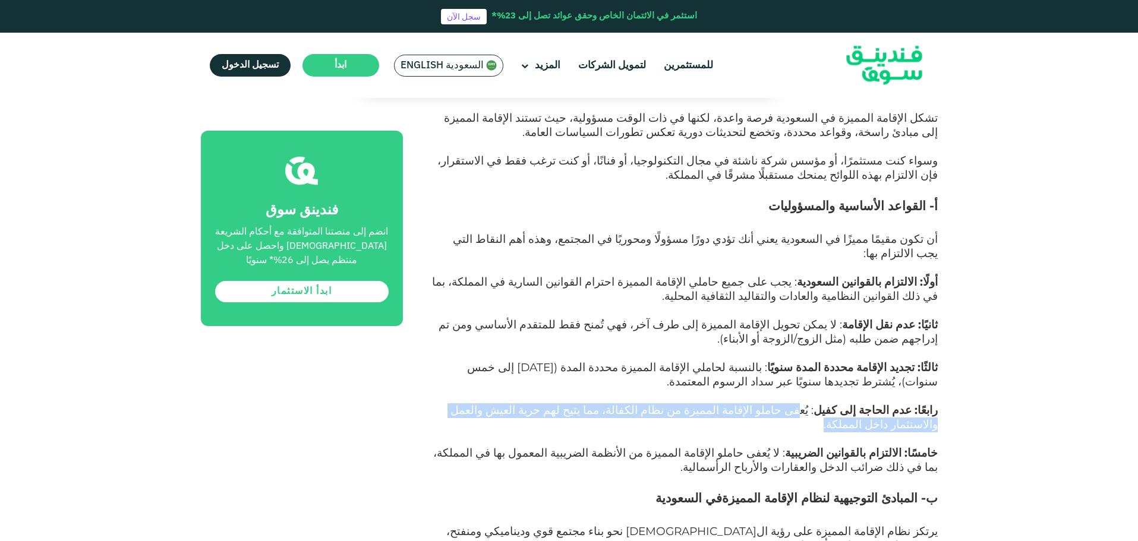
drag, startPoint x: 827, startPoint y: 176, endPoint x: 412, endPoint y: 175, distance: 415.2
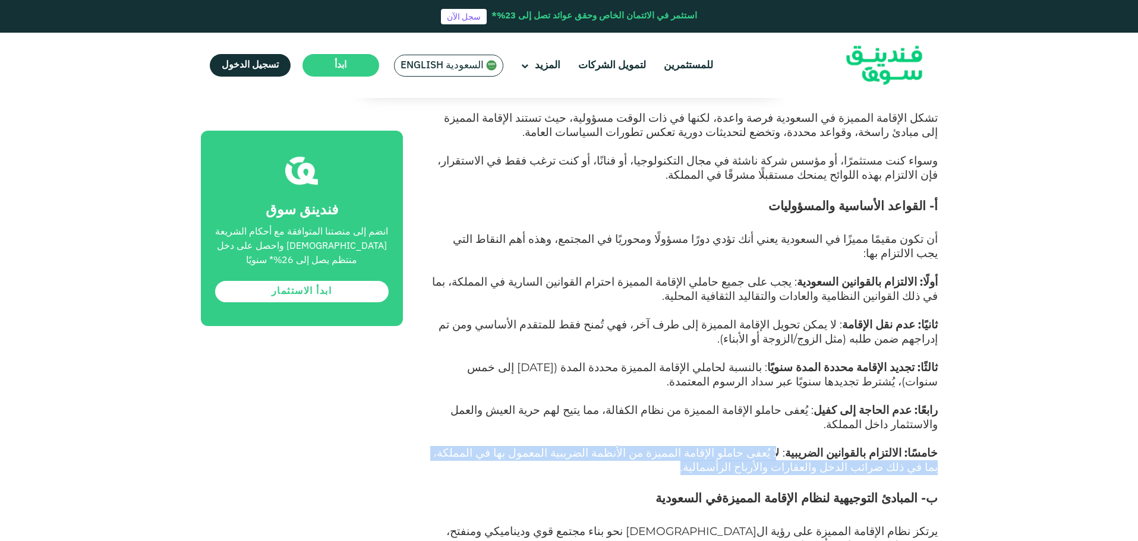
drag, startPoint x: 805, startPoint y: 206, endPoint x: 441, endPoint y: 219, distance: 364.4
click at [441, 447] on p "خامسًا: الالتزام بالقوانين الضريبية : لا يُعفى حاملو الإقامة المميزة من الأنظمة…" at bounding box center [683, 468] width 508 height 43
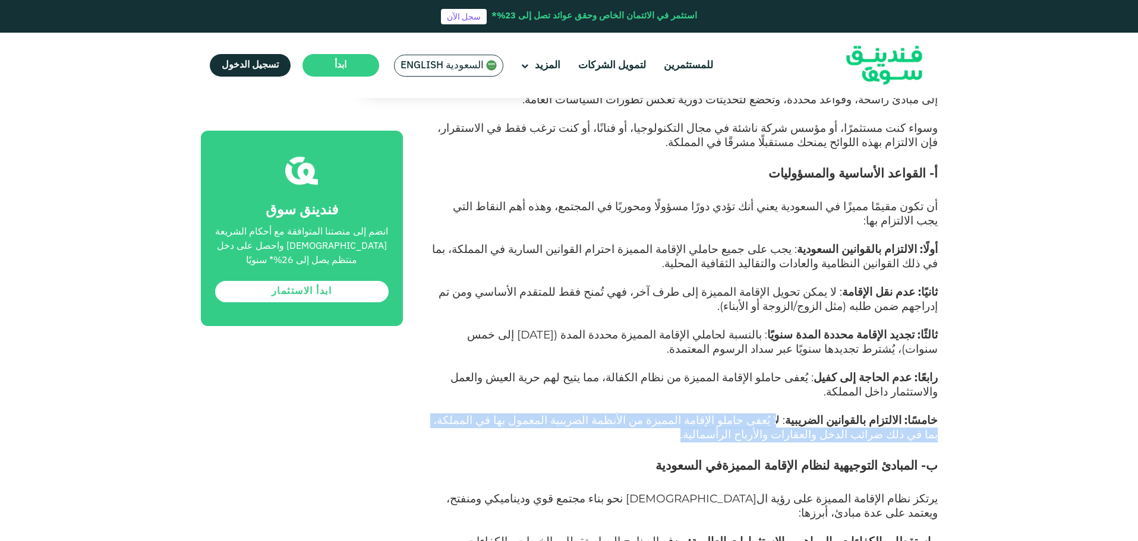
scroll to position [2257, 0]
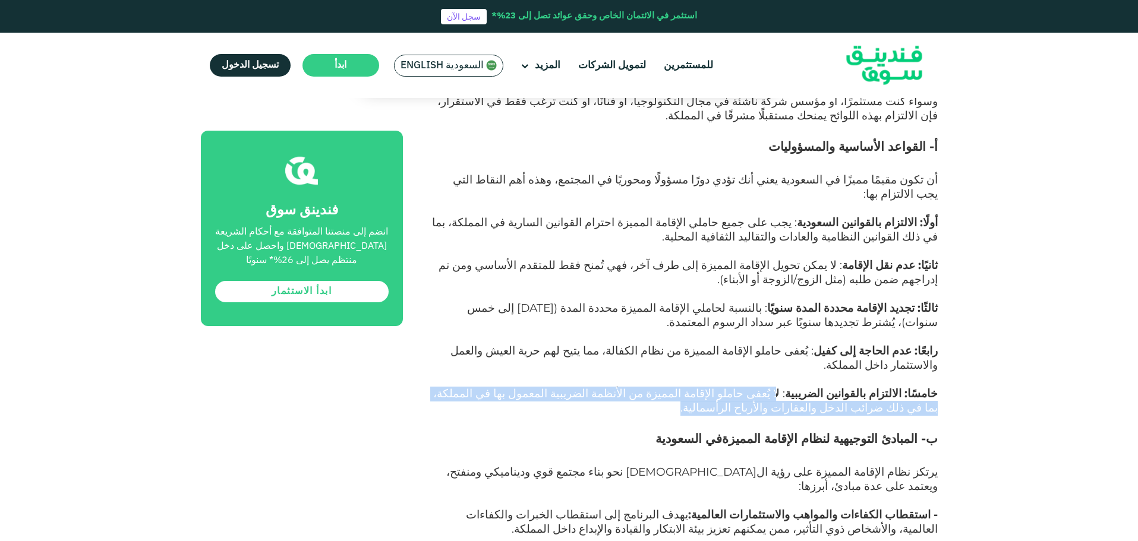
drag, startPoint x: 807, startPoint y: 190, endPoint x: 674, endPoint y: 189, distance: 133.1
click at [674, 430] on h3 "ب- المبادئ التوجيهية لنظام الإقامة المميزة في ال[GEOGRAPHIC_DATA]" at bounding box center [683, 448] width 508 height 36
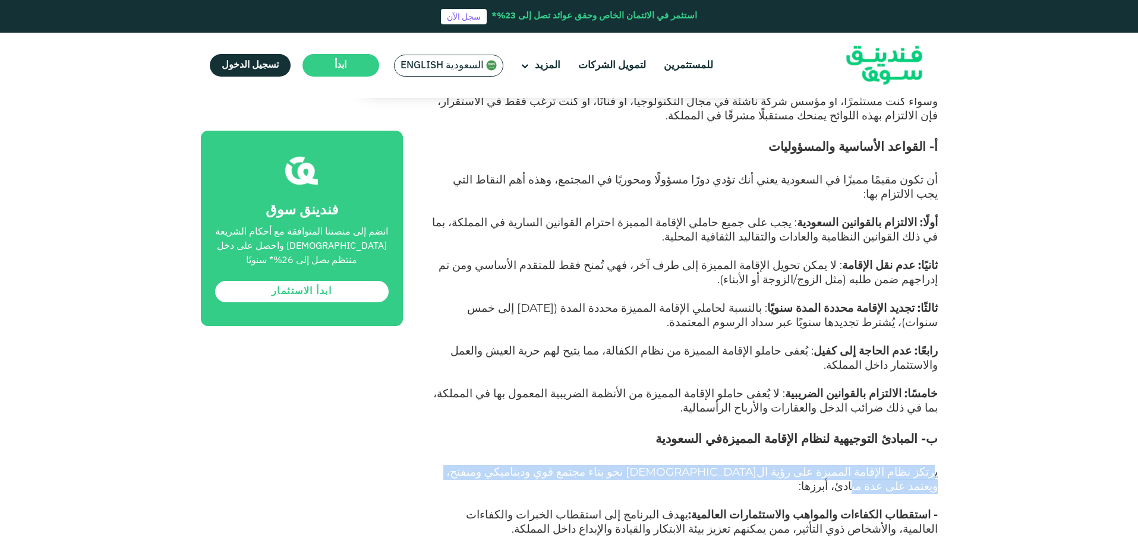
drag, startPoint x: 867, startPoint y: 229, endPoint x: 512, endPoint y: 223, distance: 354.7
click at [512, 466] on p "يرتكز نظام الإقامة المميزة على رؤية ال[DEMOGRAPHIC_DATA] نحو بناء مجتمع قوي ودي…" at bounding box center [683, 487] width 508 height 43
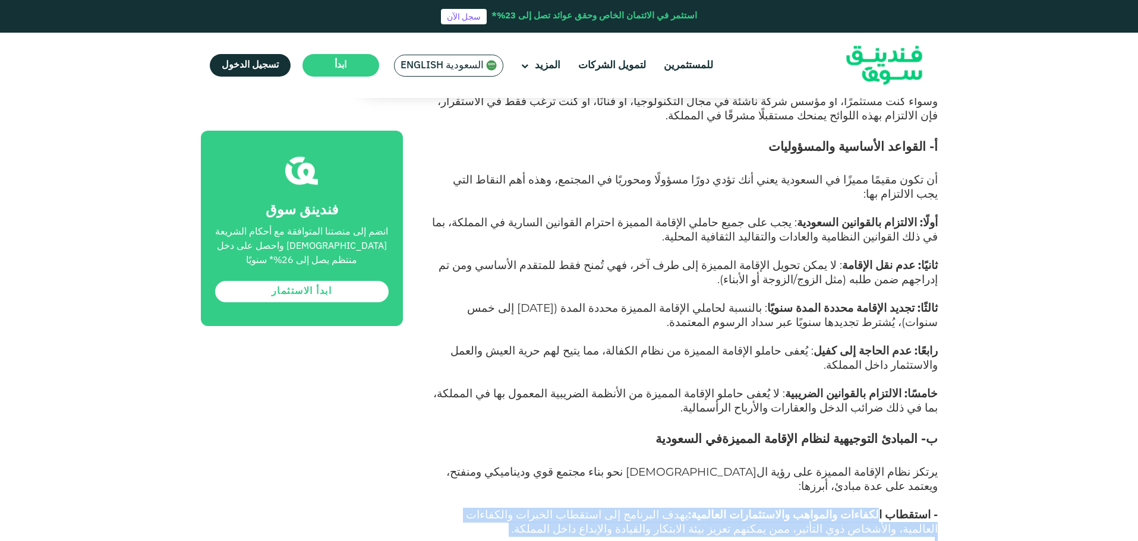
drag, startPoint x: 891, startPoint y: 254, endPoint x: 582, endPoint y: 378, distance: 332.7
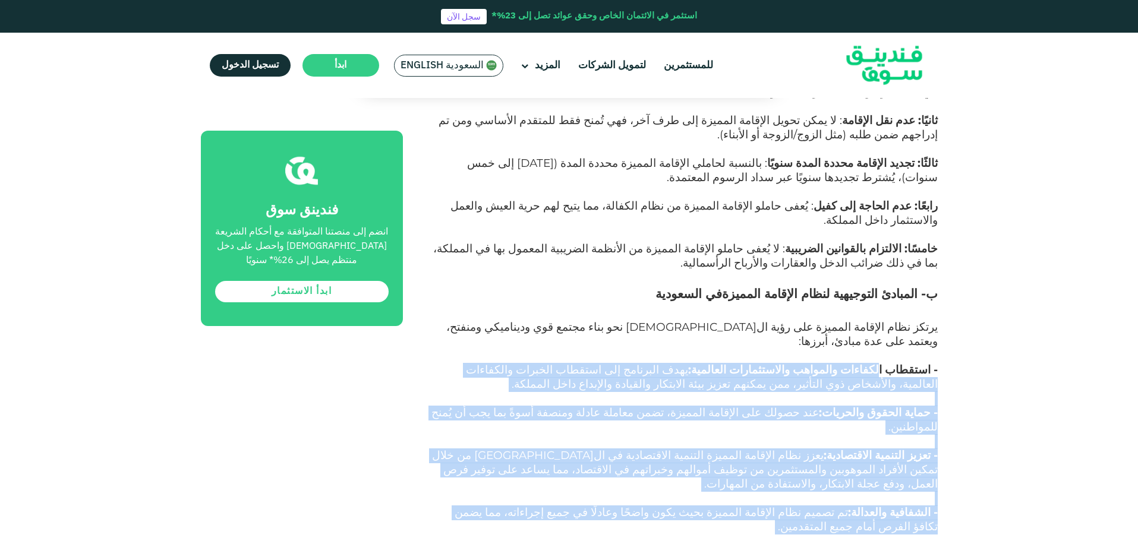
scroll to position [2435, 0]
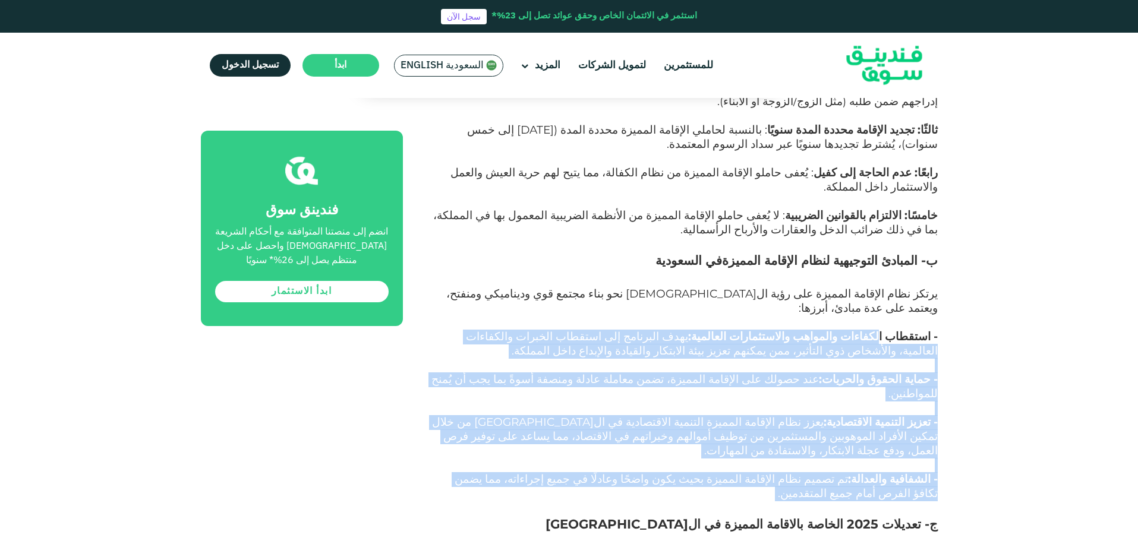
drag, startPoint x: 918, startPoint y: 224, endPoint x: 618, endPoint y: 226, distance: 300.6
click at [618, 516] on h3 "ج- تعديلات 2025 الخاصة بالاقامة المميزة في ال[GEOGRAPHIC_DATA]" at bounding box center [683, 534] width 508 height 36
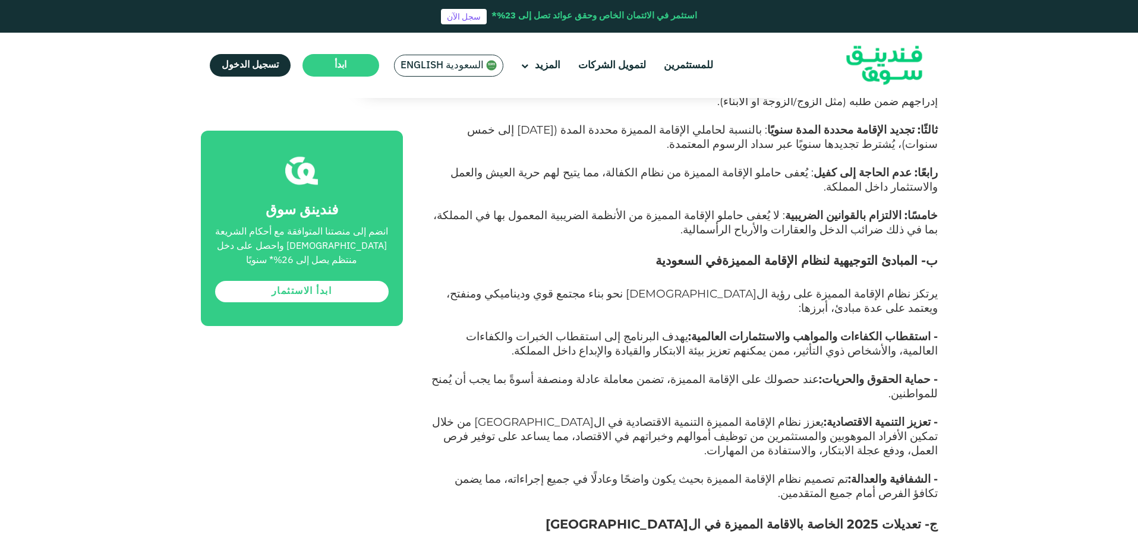
drag, startPoint x: 699, startPoint y: 257, endPoint x: 437, endPoint y: 307, distance: 266.7
drag, startPoint x: 835, startPoint y: 298, endPoint x: 495, endPoint y: 299, distance: 339.8
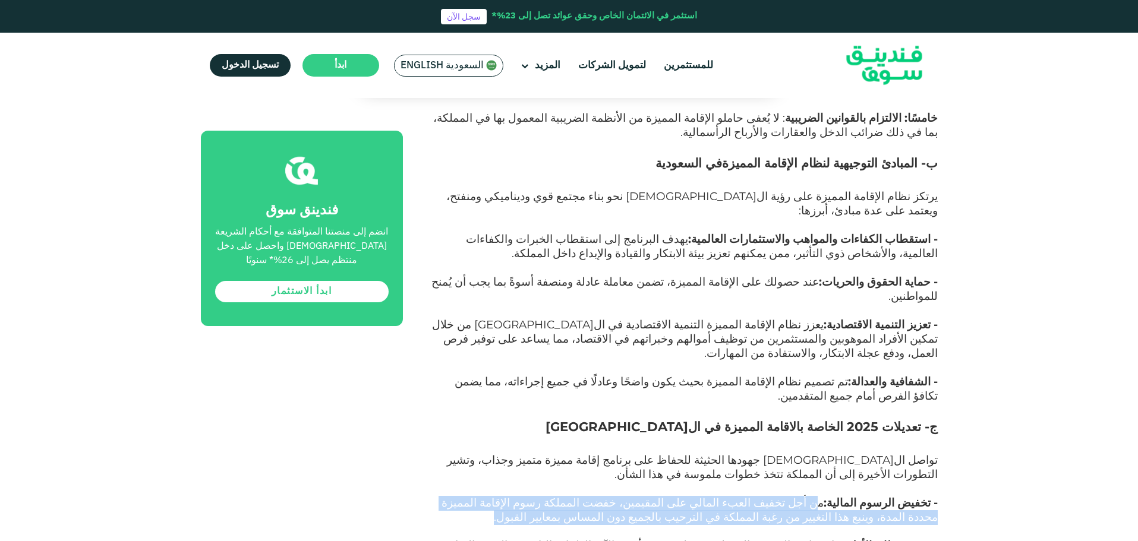
scroll to position [2554, 0]
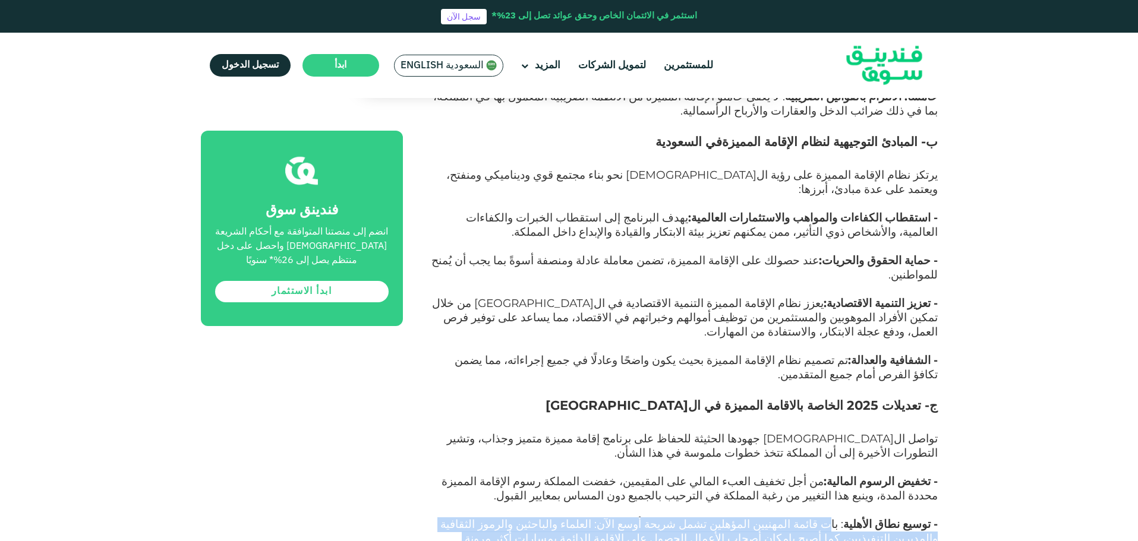
drag, startPoint x: 842, startPoint y: 218, endPoint x: 590, endPoint y: 301, distance: 264.7
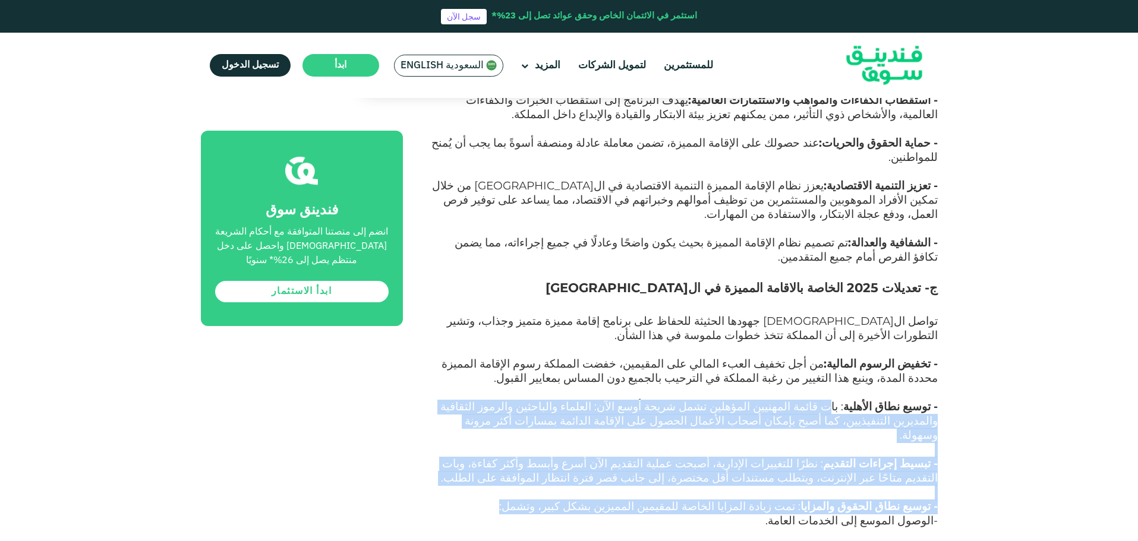
scroll to position [2673, 0]
click at [768, 499] on p "- توسيع نطاق الحقوق والمزايا : تمت زيادة المزايا الخاصة للمقيمين المميزين بشكل …" at bounding box center [683, 506] width 508 height 14
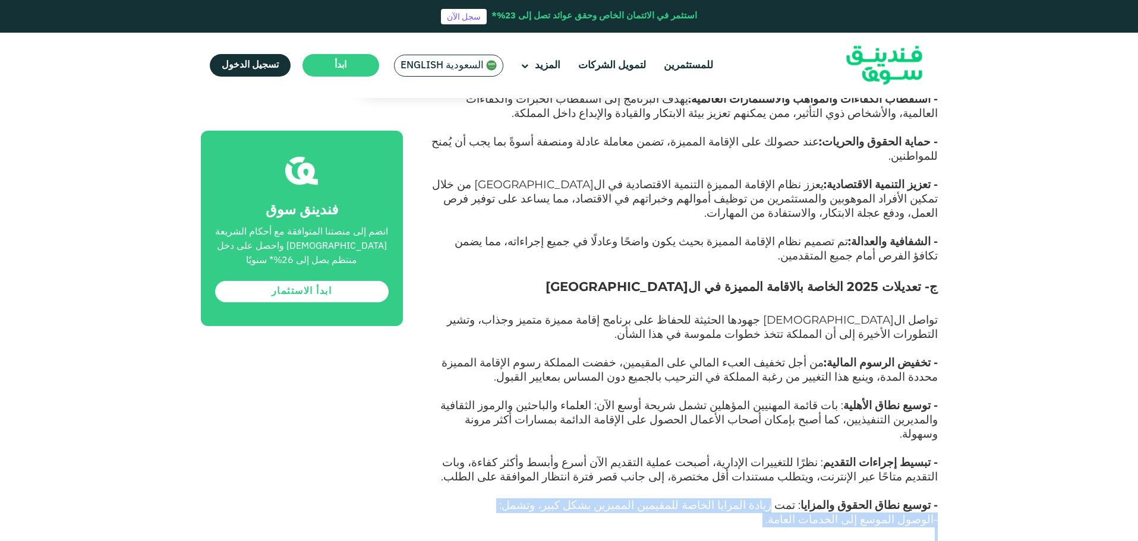
drag, startPoint x: 800, startPoint y: 184, endPoint x: 561, endPoint y: 233, distance: 244.3
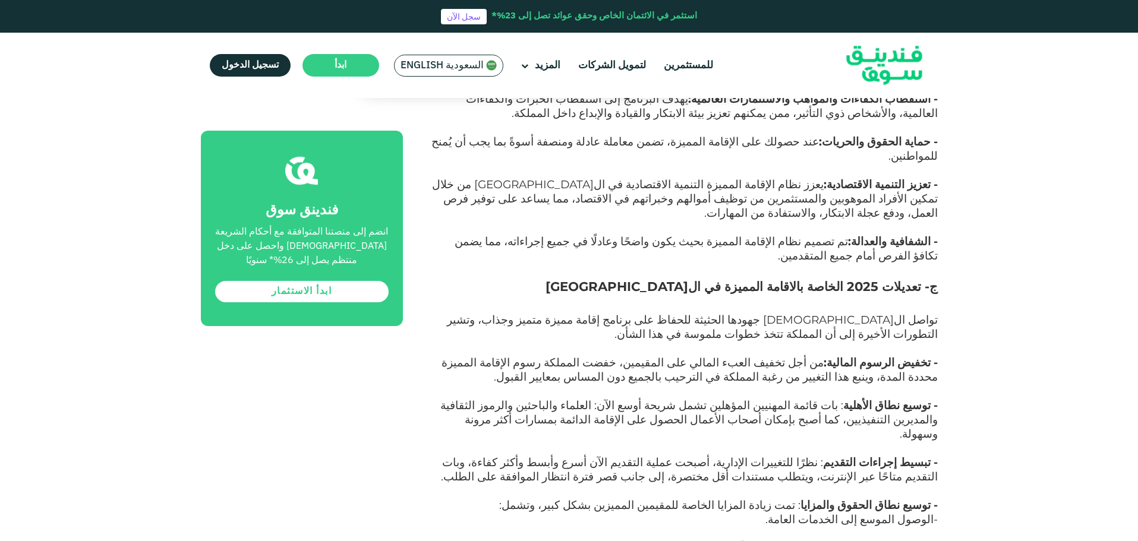
drag, startPoint x: 852, startPoint y: 286, endPoint x: 666, endPoint y: 286, distance: 185.3
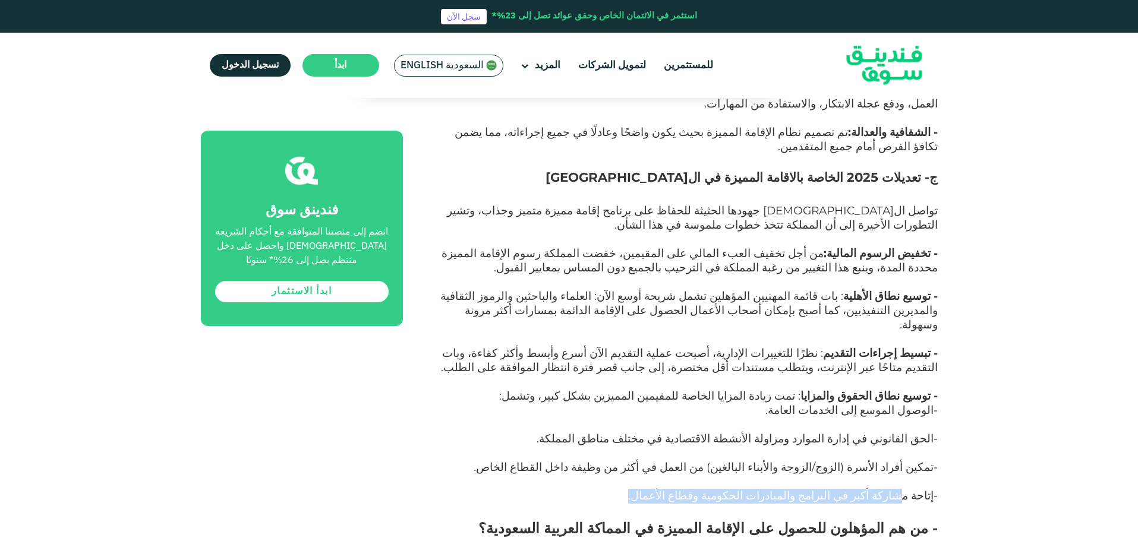
scroll to position [2792, 0]
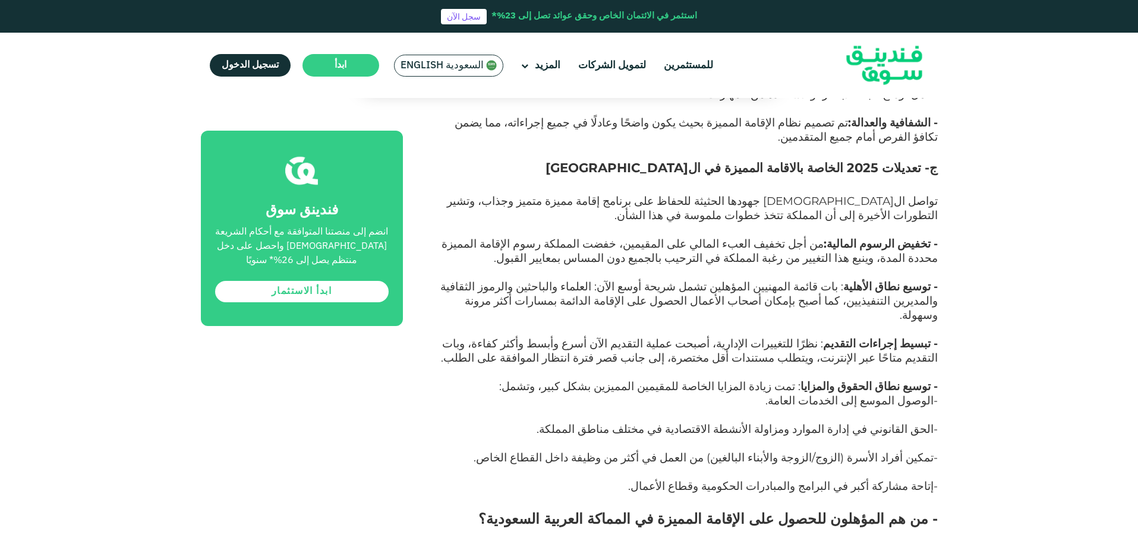
drag, startPoint x: 921, startPoint y: 238, endPoint x: 799, endPoint y: 244, distance: 121.9
drag, startPoint x: 930, startPoint y: 277, endPoint x: 436, endPoint y: 295, distance: 493.9
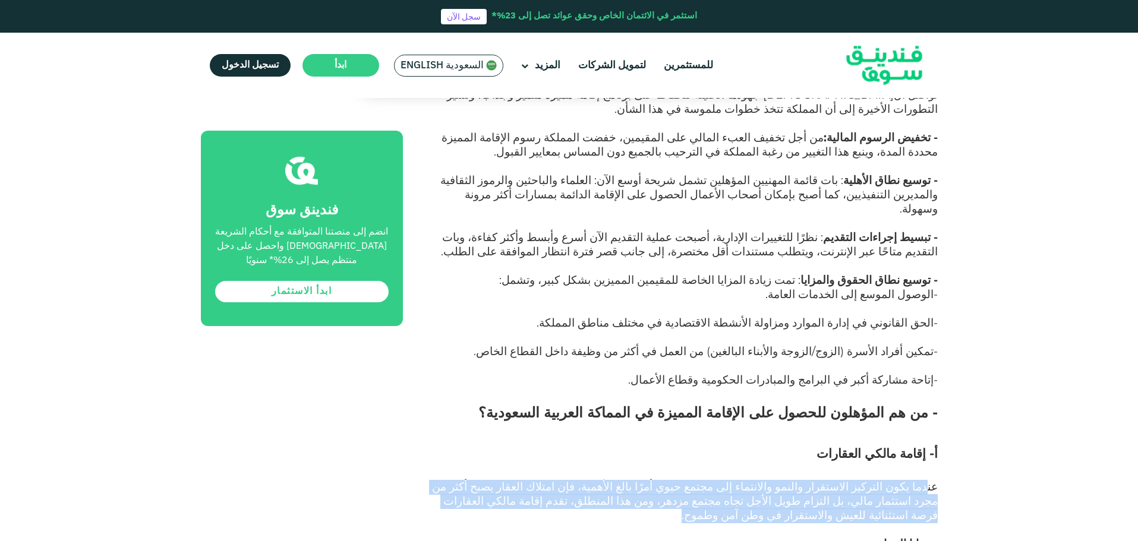
scroll to position [2911, 0]
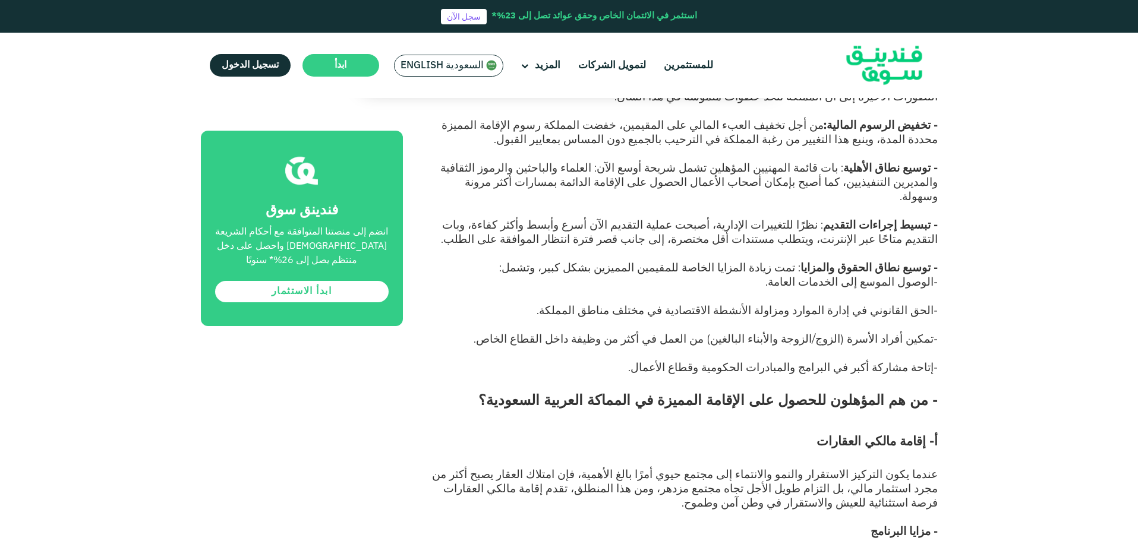
drag, startPoint x: 902, startPoint y: 225, endPoint x: 483, endPoint y: 236, distance: 418.9
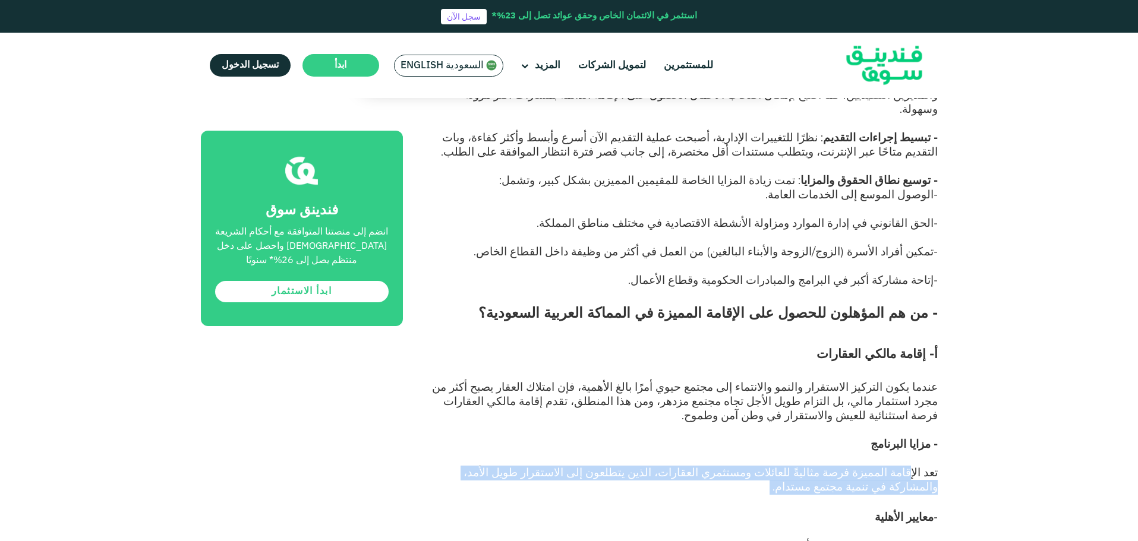
scroll to position [3029, 0]
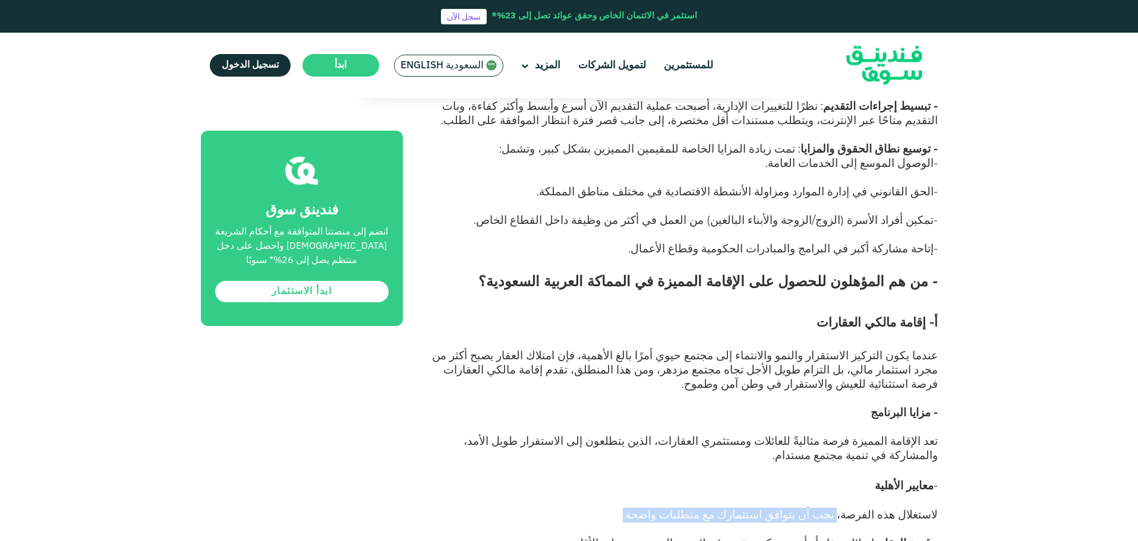
drag, startPoint x: 838, startPoint y: 170, endPoint x: 684, endPoint y: 172, distance: 153.3
click at [684, 508] on p "لاستغلال هذه الفرصة، يجب أن يتوافق استثمارك مع متطلبات واضحة." at bounding box center [683, 522] width 508 height 29
drag, startPoint x: 849, startPoint y: 197, endPoint x: 650, endPoint y: 198, distance: 199.0
click at [650, 536] on span ": امتلاك عقار أو أرض سكنية بقيمة 4 ملايين ريال سعودي على الأقل." at bounding box center [726, 543] width 307 height 14
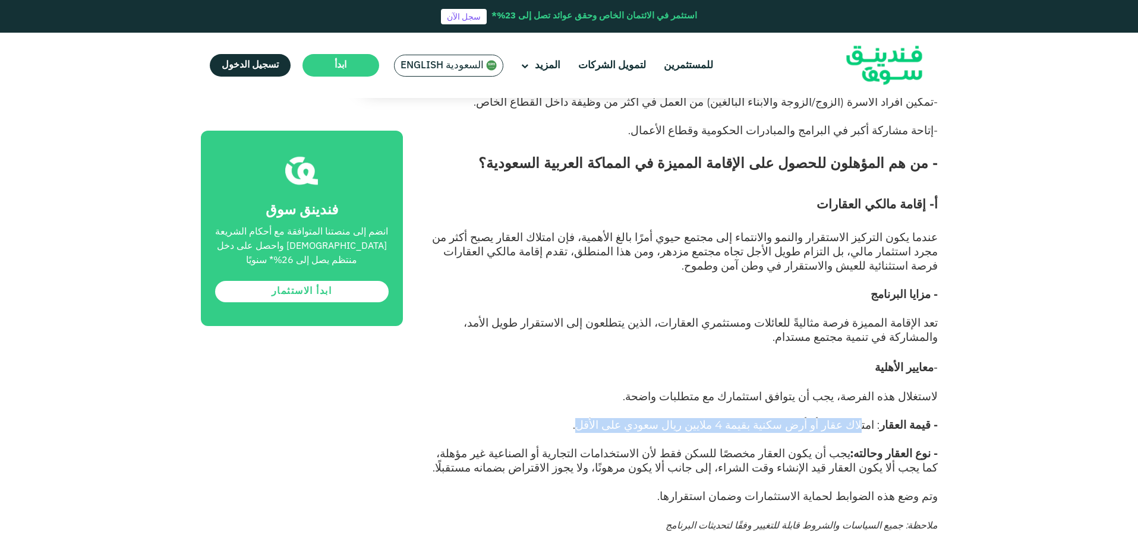
scroll to position [3148, 0]
drag, startPoint x: 930, startPoint y: 299, endPoint x: 453, endPoint y: 305, distance: 477.0
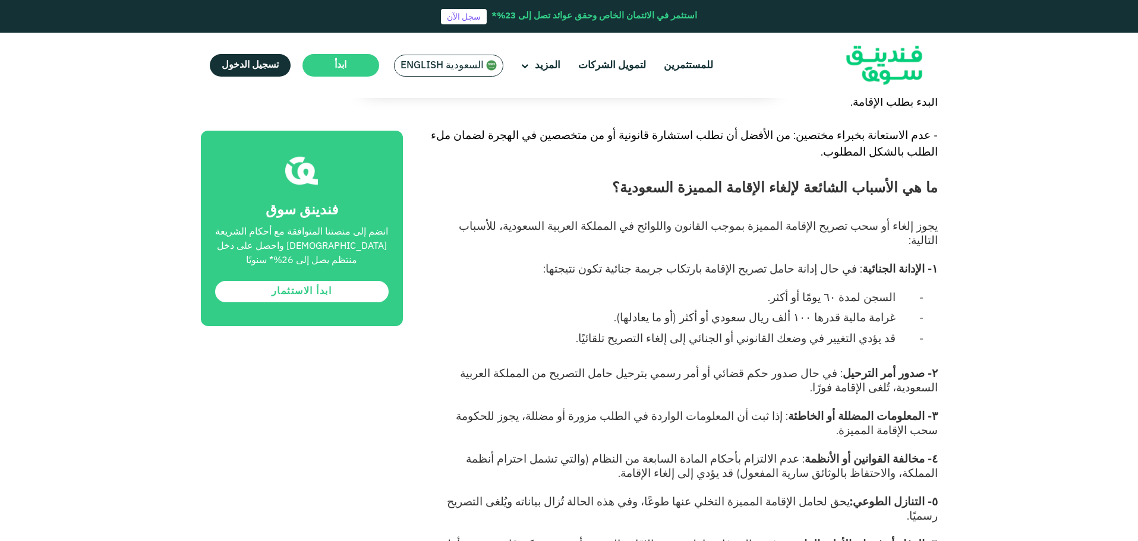
scroll to position [8078, 0]
